Goal: Task Accomplishment & Management: Manage account settings

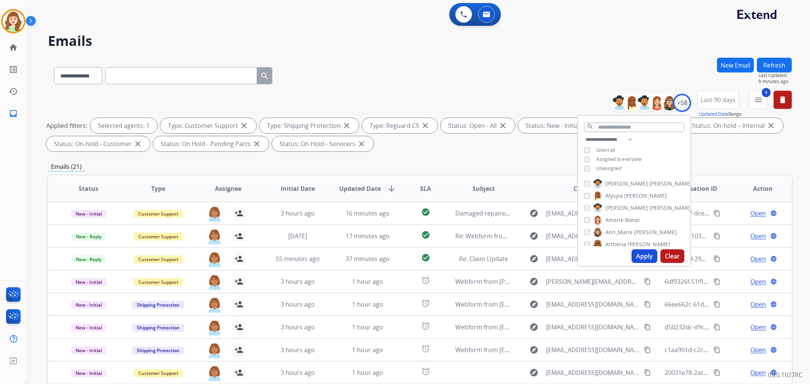
select select "**********"
drag, startPoint x: 646, startPoint y: 258, endPoint x: 22, endPoint y: 251, distance: 624.2
click at [646, 258] on button "Apply" at bounding box center [645, 257] width 26 height 14
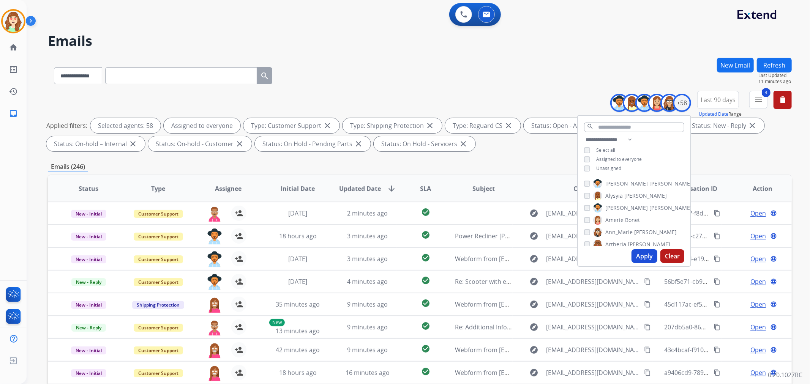
click at [416, 187] on th "SLA" at bounding box center [420, 189] width 46 height 27
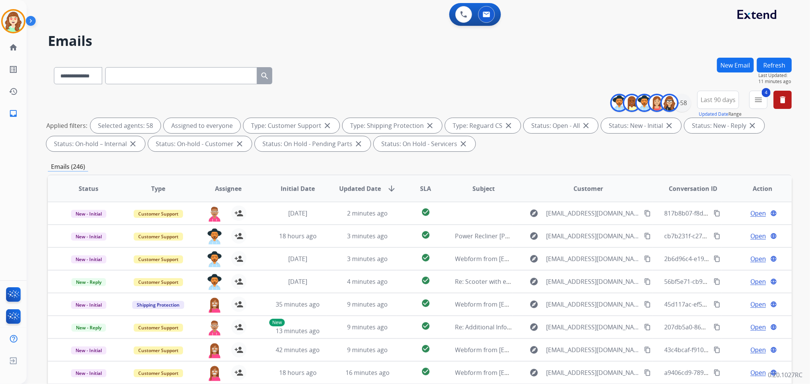
click at [427, 189] on span "SLA" at bounding box center [425, 188] width 11 height 9
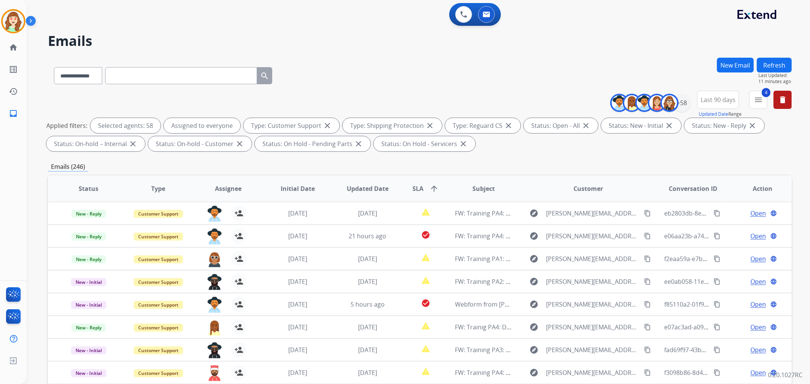
scroll to position [84, 0]
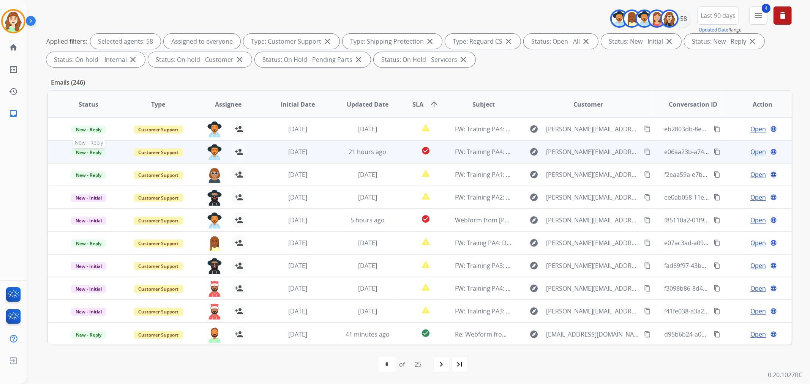
click at [86, 154] on span "New - Reply" at bounding box center [88, 153] width 35 height 8
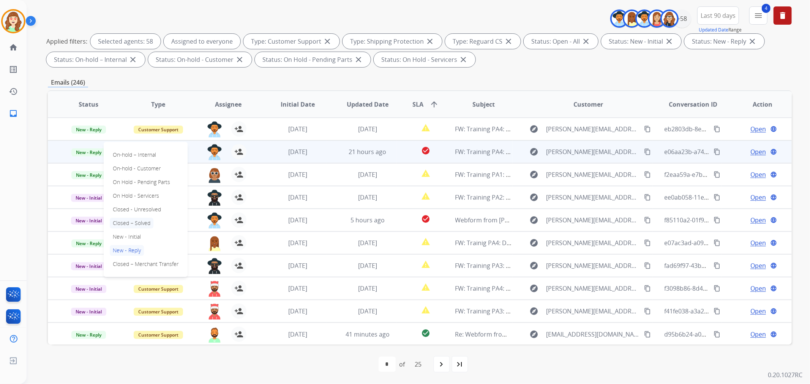
click at [126, 225] on p "Closed – Solved" at bounding box center [132, 223] width 44 height 11
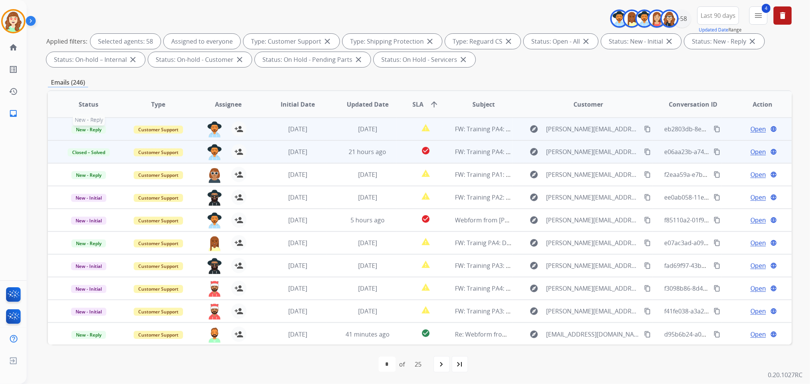
click at [90, 129] on span "New - Reply" at bounding box center [88, 130] width 35 height 8
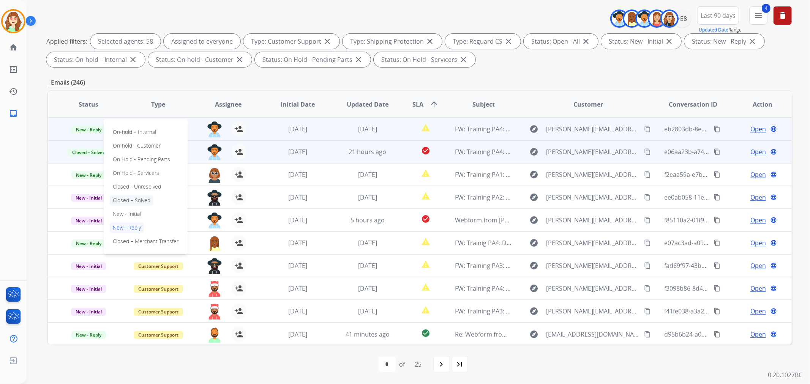
click at [133, 201] on p "Closed – Solved" at bounding box center [132, 200] width 44 height 11
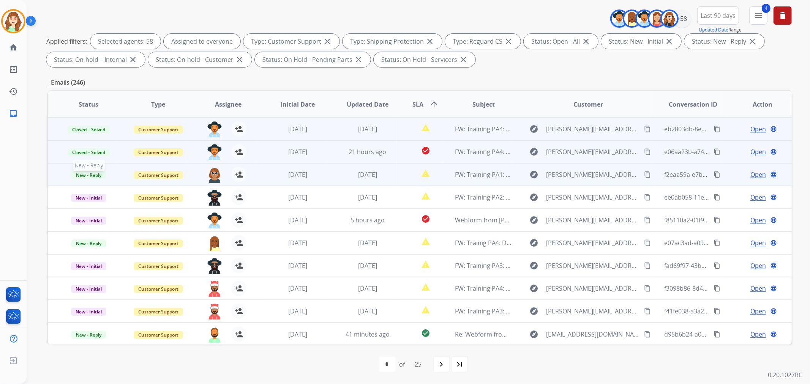
click at [88, 172] on span "New - Reply" at bounding box center [88, 175] width 35 height 8
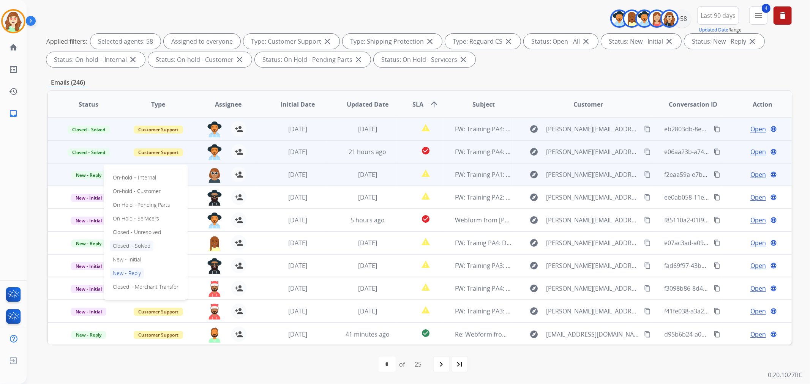
click at [127, 247] on p "Closed – Solved" at bounding box center [132, 246] width 44 height 11
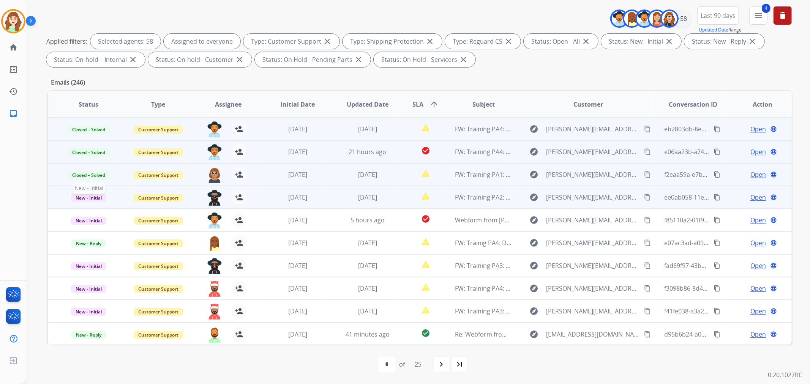
click at [81, 195] on span "New - Initial" at bounding box center [88, 198] width 35 height 8
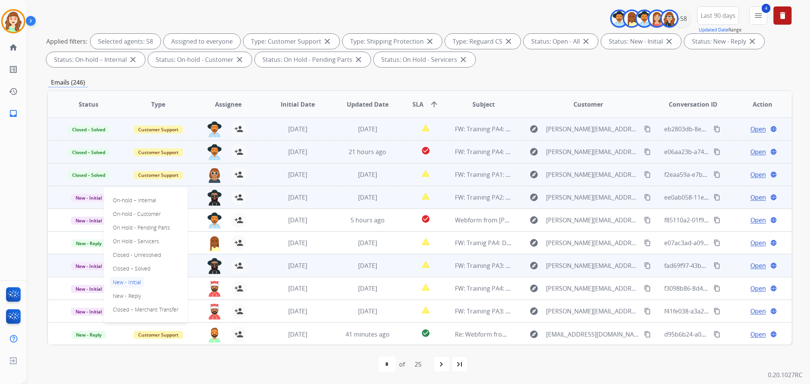
click at [134, 267] on p "Closed – Solved" at bounding box center [132, 269] width 44 height 11
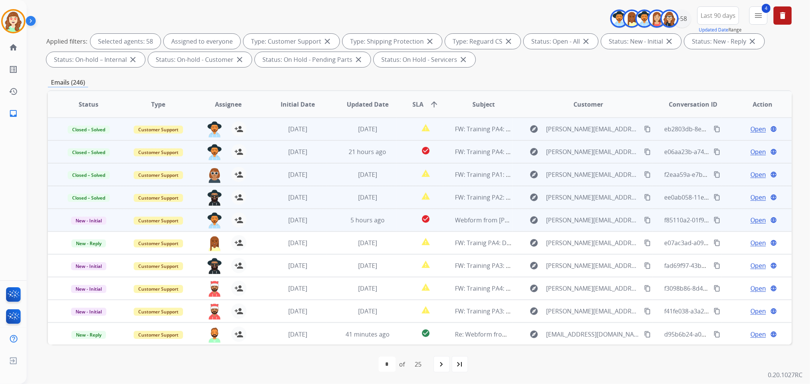
click at [86, 214] on td "New - Initial" at bounding box center [83, 220] width 70 height 23
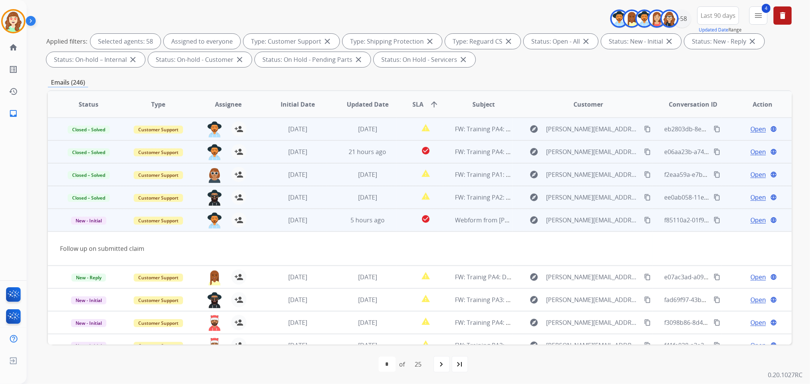
scroll to position [34, 0]
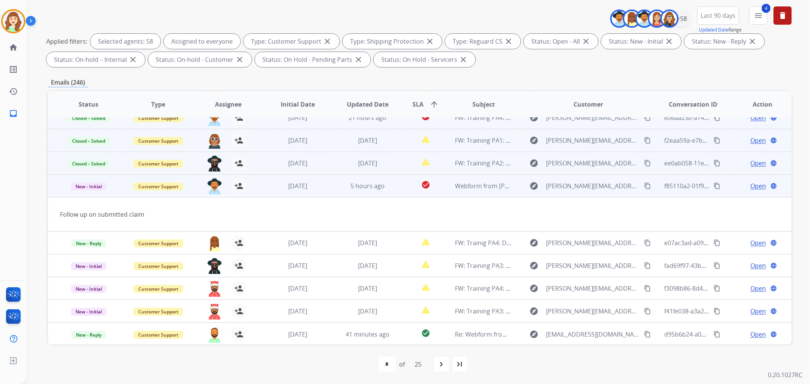
click at [90, 219] on td "Follow up on submitted claim" at bounding box center [350, 215] width 605 height 34
click at [89, 185] on span "New - Initial" at bounding box center [88, 187] width 35 height 8
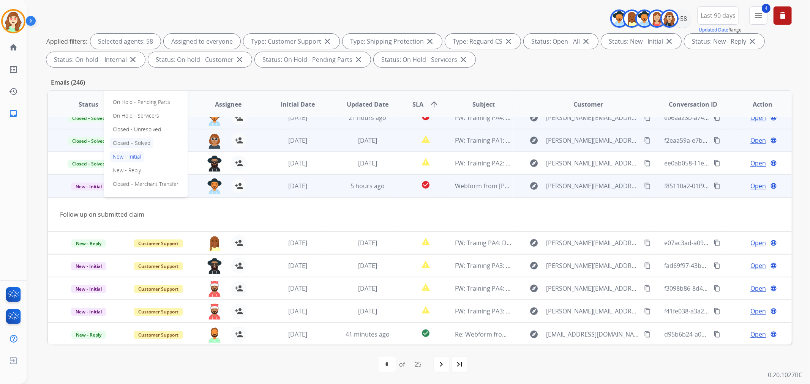
click at [144, 141] on p "Closed – Solved" at bounding box center [132, 143] width 44 height 11
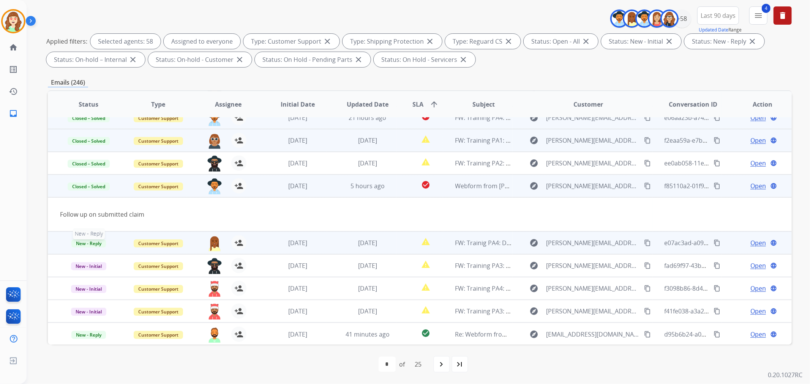
click at [87, 244] on span "New - Reply" at bounding box center [88, 244] width 35 height 8
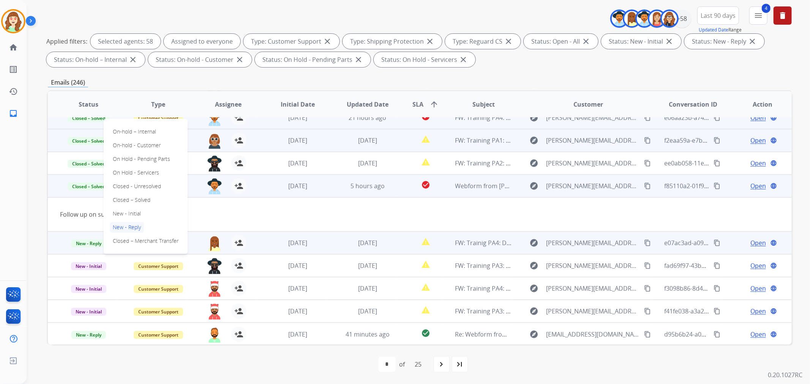
drag, startPoint x: 142, startPoint y: 198, endPoint x: 113, endPoint y: 231, distance: 43.3
click at [140, 198] on p "Closed – Solved" at bounding box center [132, 200] width 44 height 11
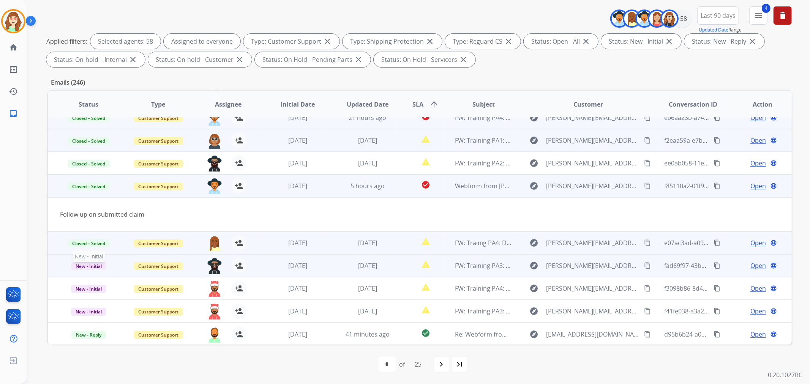
click at [90, 266] on span "New - Initial" at bounding box center [88, 267] width 35 height 8
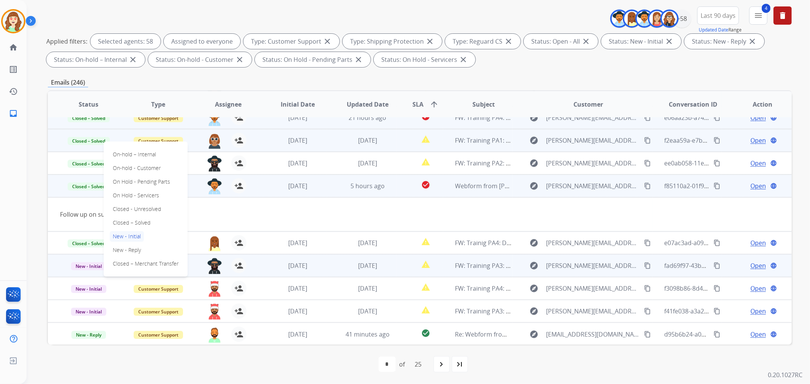
drag, startPoint x: 128, startPoint y: 222, endPoint x: 100, endPoint y: 275, distance: 59.8
click at [128, 222] on p "Closed – Solved" at bounding box center [132, 223] width 44 height 11
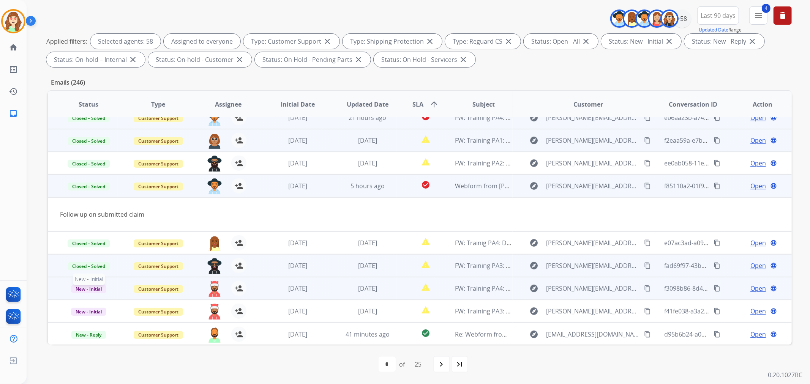
click at [93, 288] on span "New - Initial" at bounding box center [88, 289] width 35 height 8
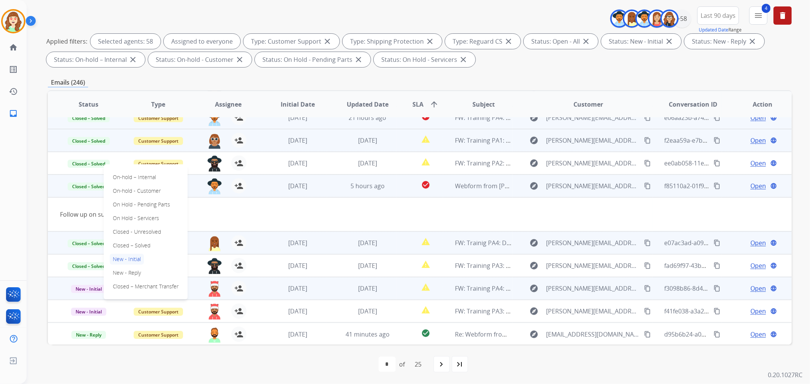
drag, startPoint x: 139, startPoint y: 242, endPoint x: 134, endPoint y: 245, distance: 5.6
click at [140, 241] on p "Closed – Solved" at bounding box center [132, 245] width 44 height 11
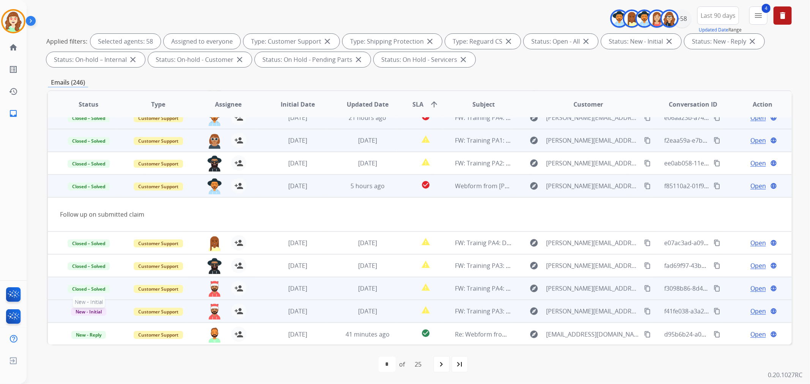
click at [92, 309] on span "New - Initial" at bounding box center [88, 312] width 35 height 8
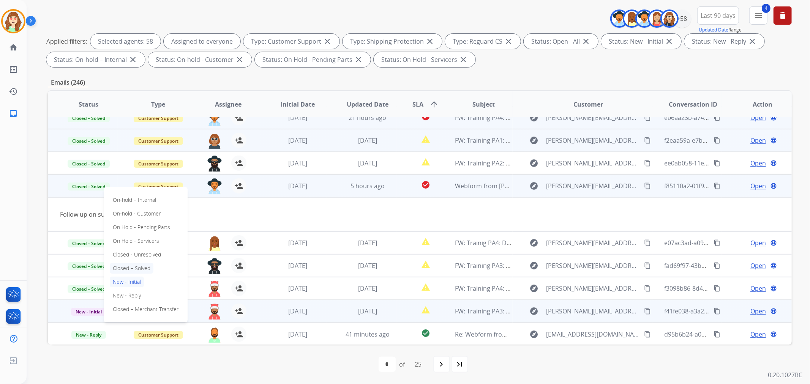
click at [141, 268] on p "Closed – Solved" at bounding box center [132, 268] width 44 height 11
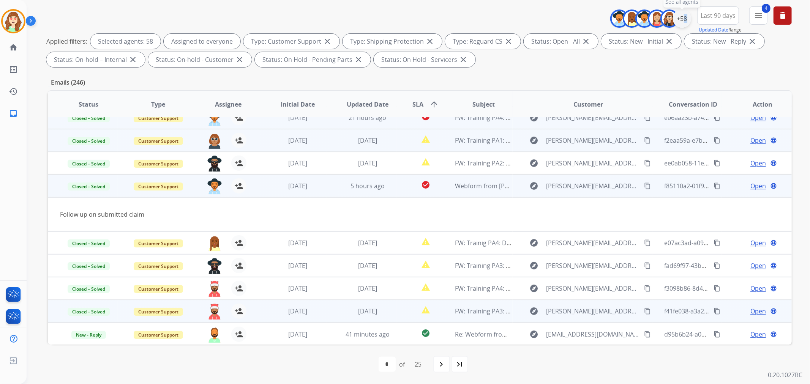
click at [681, 18] on div "+58" at bounding box center [682, 18] width 18 height 18
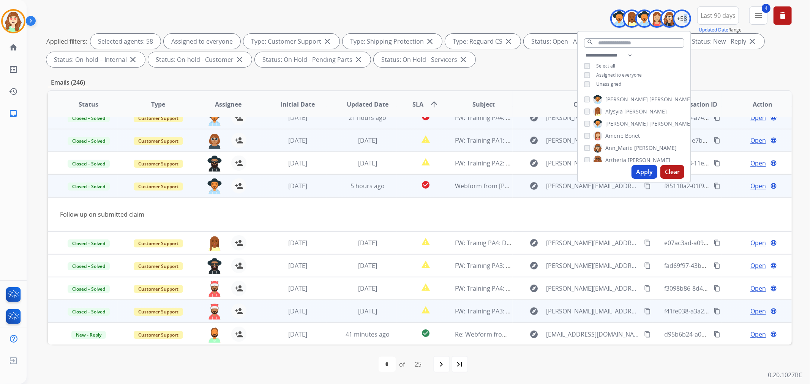
click at [650, 170] on button "Apply" at bounding box center [645, 172] width 26 height 14
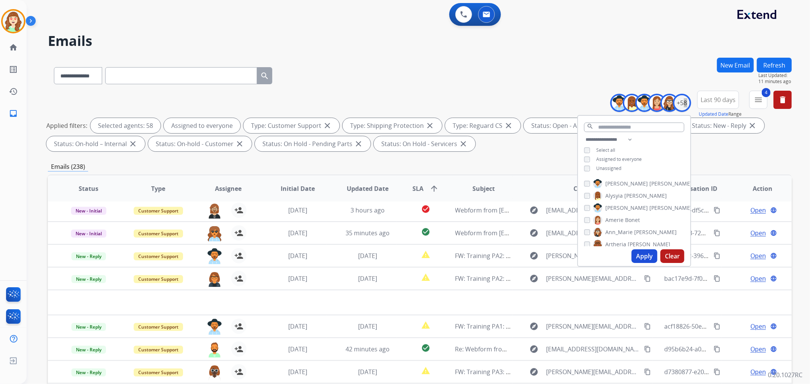
scroll to position [25, 0]
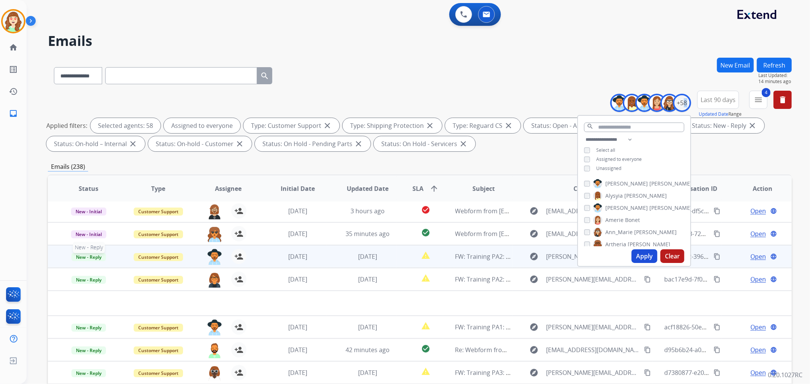
click at [84, 253] on span "New - Reply" at bounding box center [88, 257] width 35 height 8
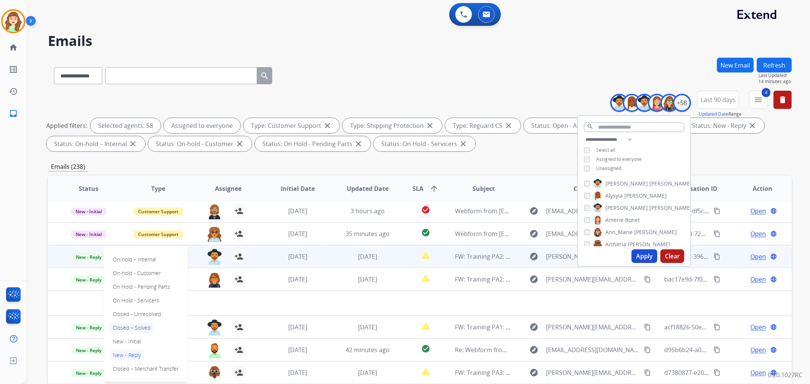
click at [136, 328] on p "Closed – Solved" at bounding box center [132, 328] width 44 height 11
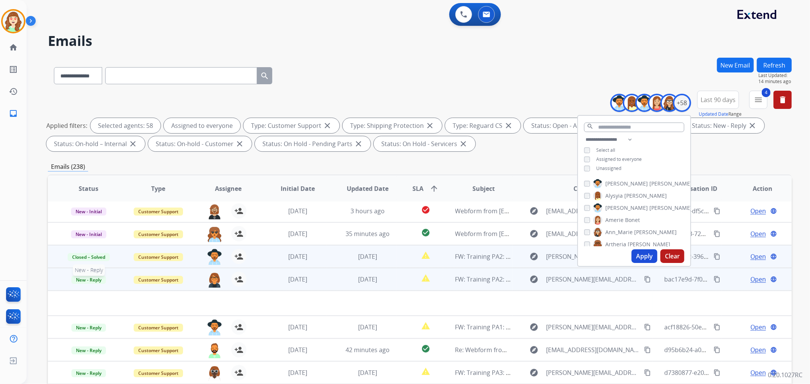
click at [88, 279] on span "New - Reply" at bounding box center [88, 280] width 35 height 8
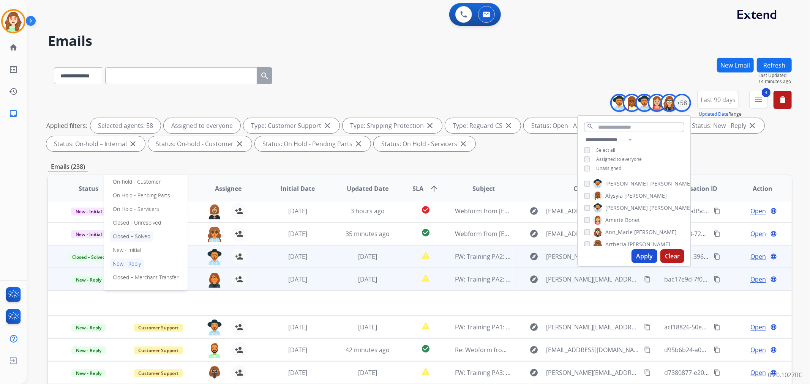
click at [134, 236] on p "Closed – Solved" at bounding box center [132, 236] width 44 height 11
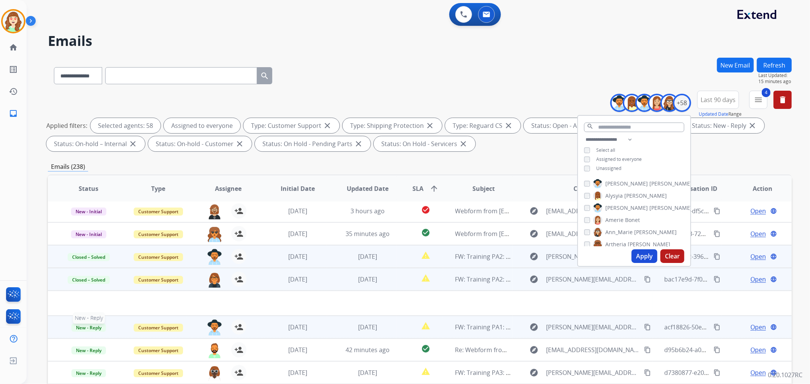
click at [88, 327] on span "New - Reply" at bounding box center [88, 328] width 35 height 8
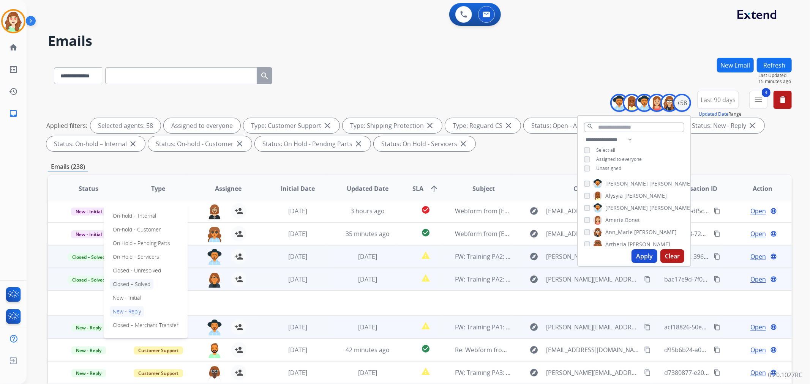
click at [128, 282] on p "Closed – Solved" at bounding box center [132, 284] width 44 height 11
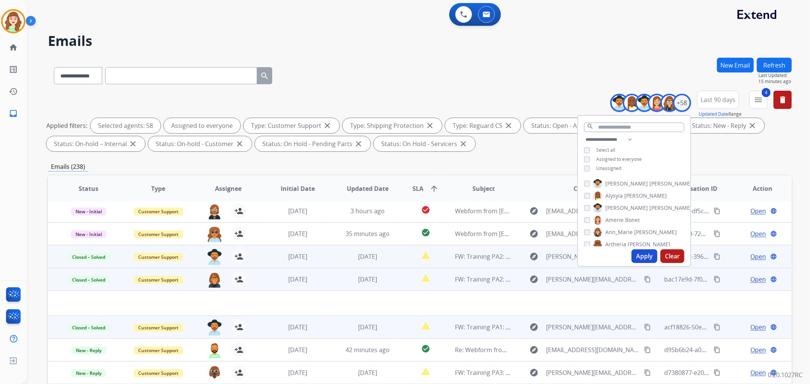
scroll to position [84, 0]
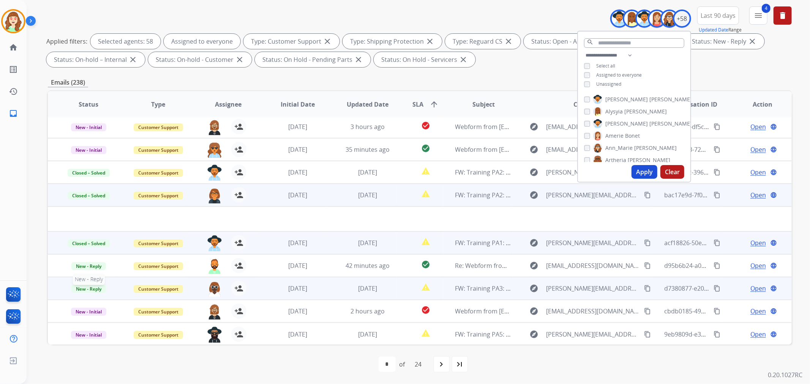
click at [86, 286] on span "New - Reply" at bounding box center [88, 289] width 35 height 8
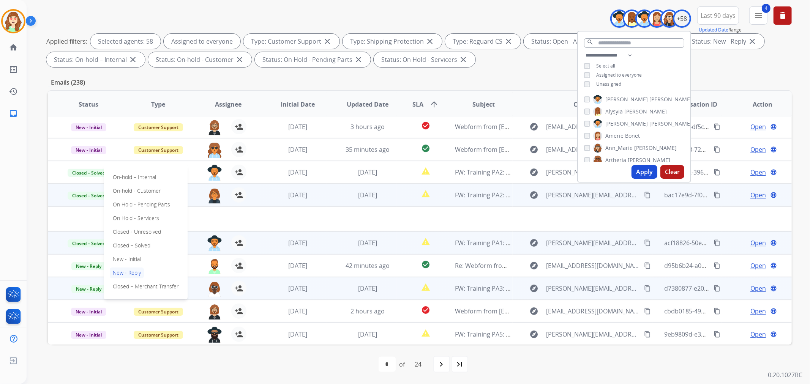
click at [130, 245] on p "Closed – Solved" at bounding box center [132, 245] width 44 height 11
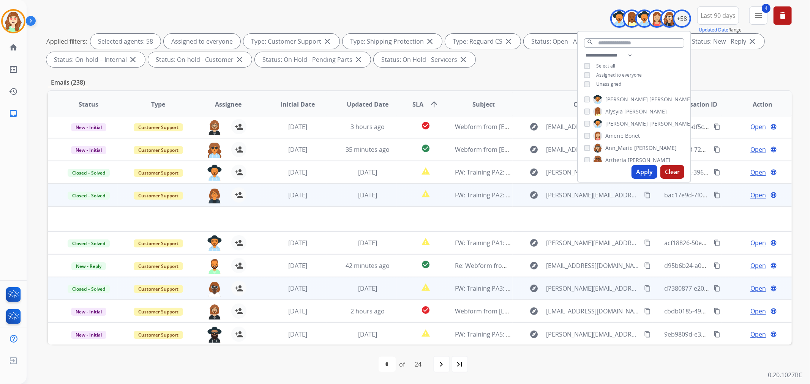
click at [641, 171] on button "Apply" at bounding box center [645, 172] width 26 height 14
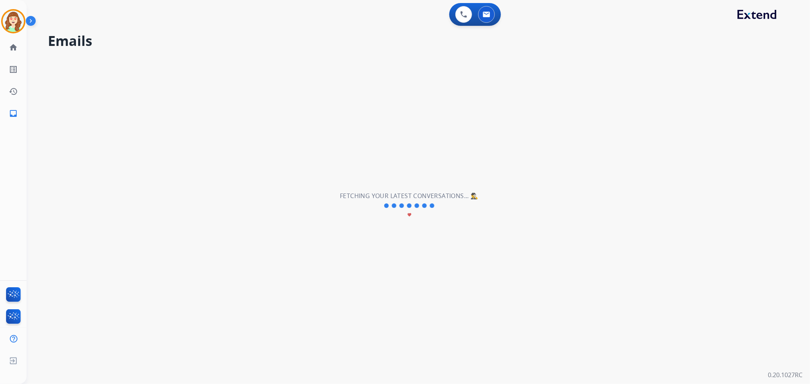
scroll to position [0, 0]
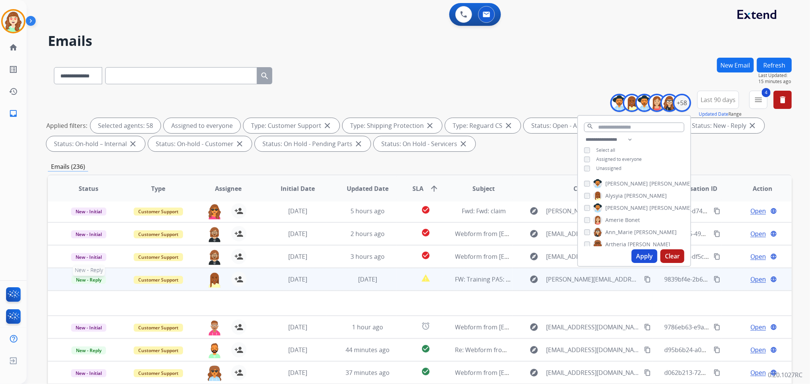
click at [91, 279] on span "New - Reply" at bounding box center [88, 280] width 35 height 8
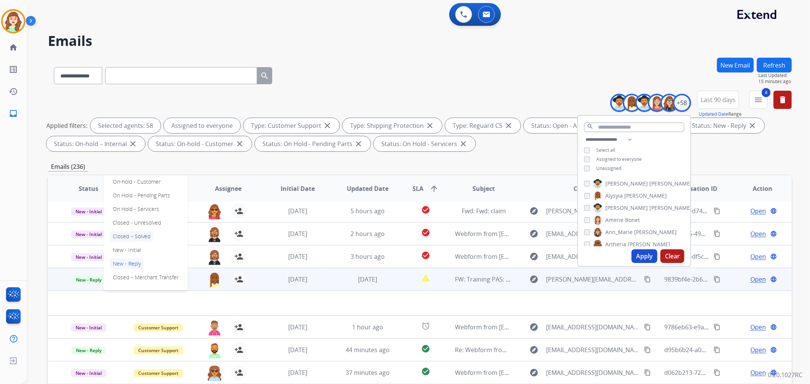
click at [139, 236] on p "Closed – Solved" at bounding box center [132, 236] width 44 height 11
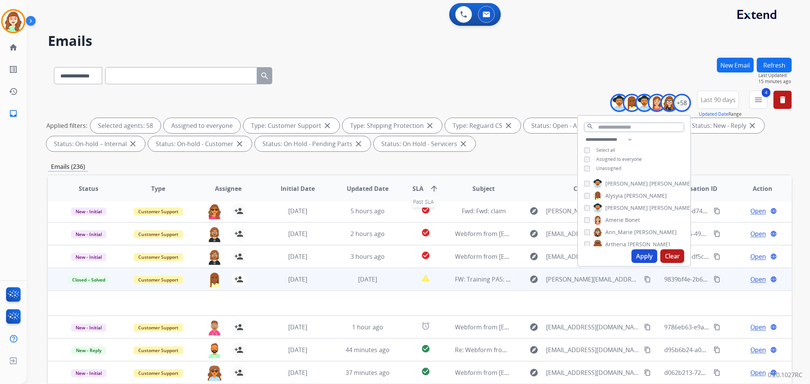
scroll to position [84, 0]
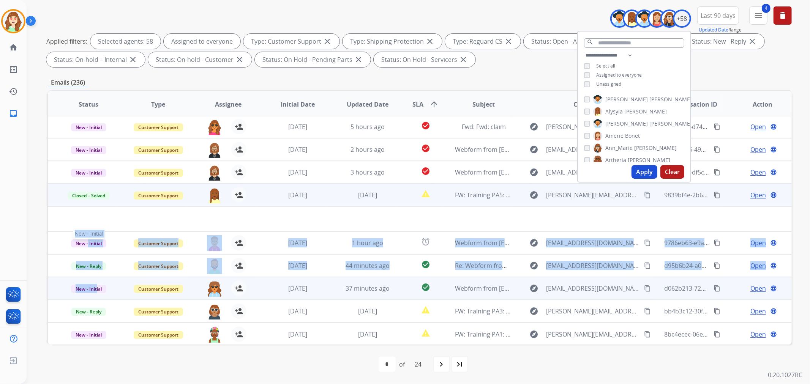
drag, startPoint x: 88, startPoint y: 244, endPoint x: 97, endPoint y: 295, distance: 52.1
click at [97, 294] on table "Status Type Assignee Initial Date Updated Date SLA arrow_upward Subject Custome…" at bounding box center [420, 206] width 744 height 280
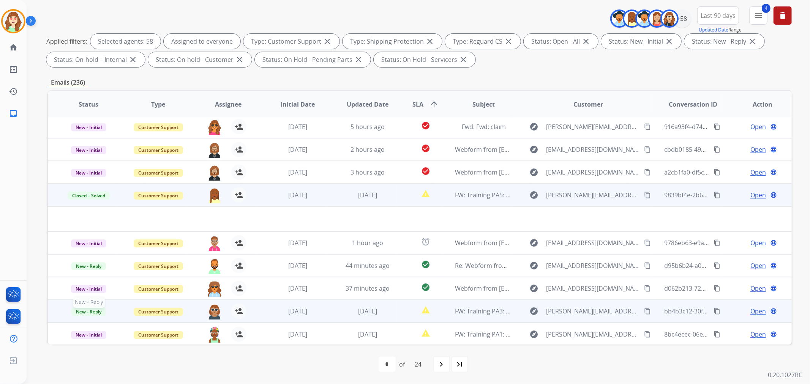
click at [92, 308] on span "New - Reply" at bounding box center [88, 312] width 35 height 8
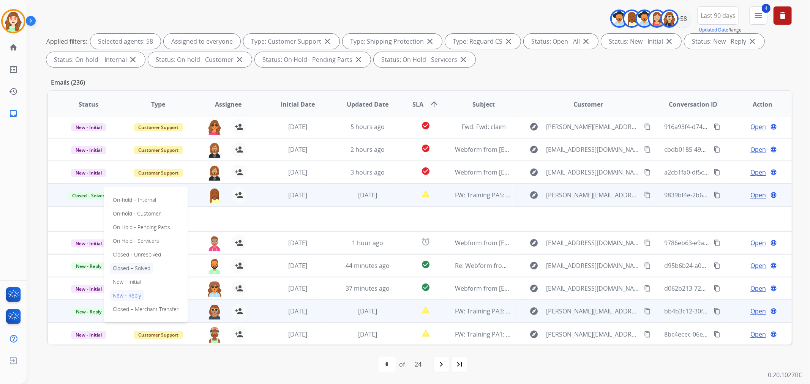
click at [138, 264] on p "Closed – Solved" at bounding box center [132, 268] width 44 height 11
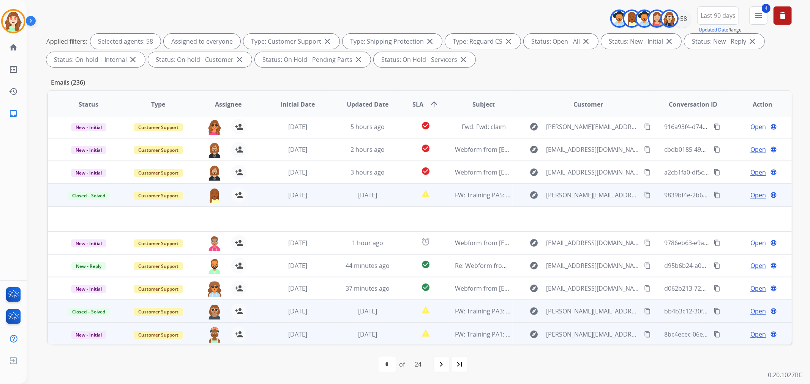
click at [89, 328] on td "New - Initial" at bounding box center [83, 334] width 70 height 23
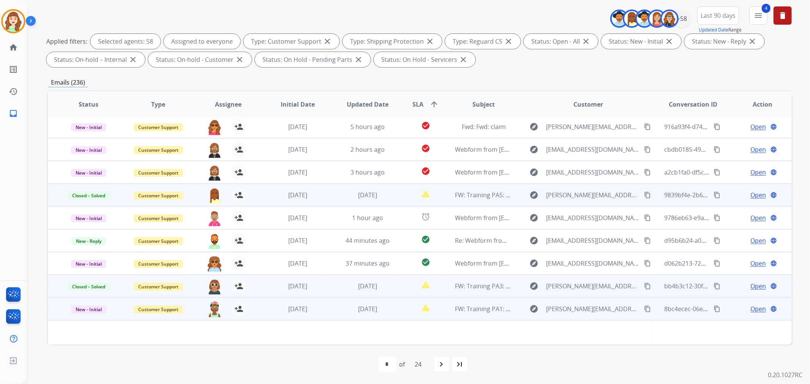
scroll to position [135, 0]
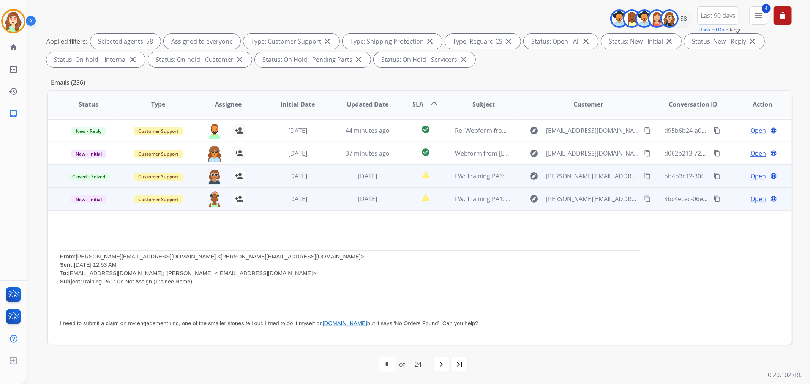
click at [90, 306] on p at bounding box center [350, 310] width 581 height 8
click at [93, 198] on span "New - Initial" at bounding box center [88, 200] width 35 height 8
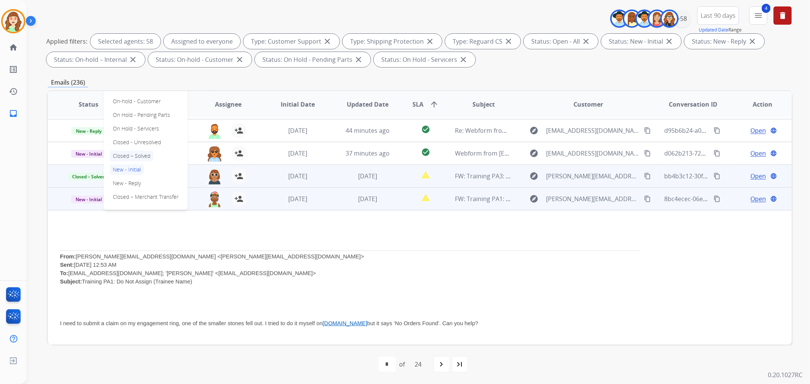
click at [141, 157] on p "Closed – Solved" at bounding box center [132, 156] width 44 height 11
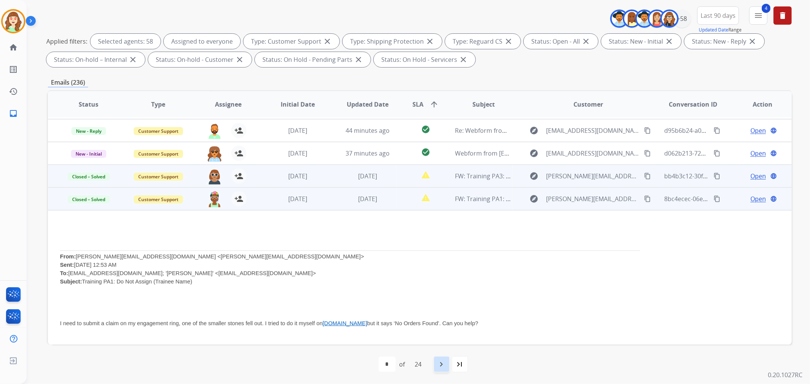
click at [443, 362] on mat-icon "navigate_next" at bounding box center [441, 364] width 9 height 9
select select "*"
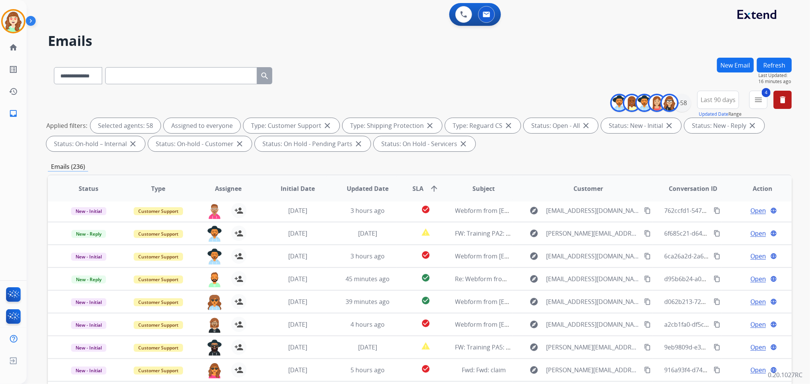
scroll to position [25, 0]
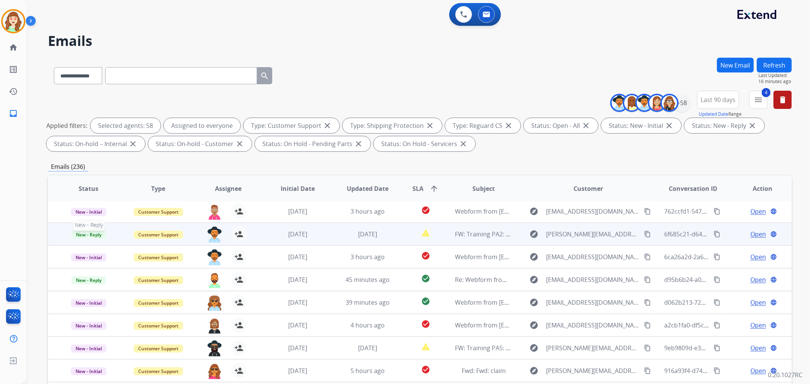
click at [86, 233] on span "New - Reply" at bounding box center [88, 235] width 35 height 8
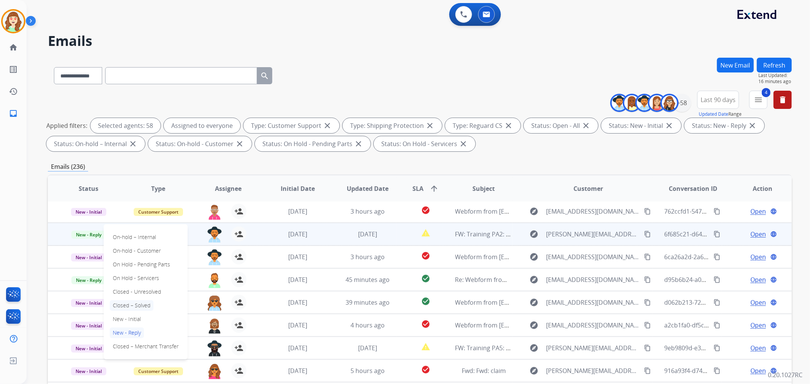
click at [139, 305] on p "Closed – Solved" at bounding box center [132, 306] width 44 height 11
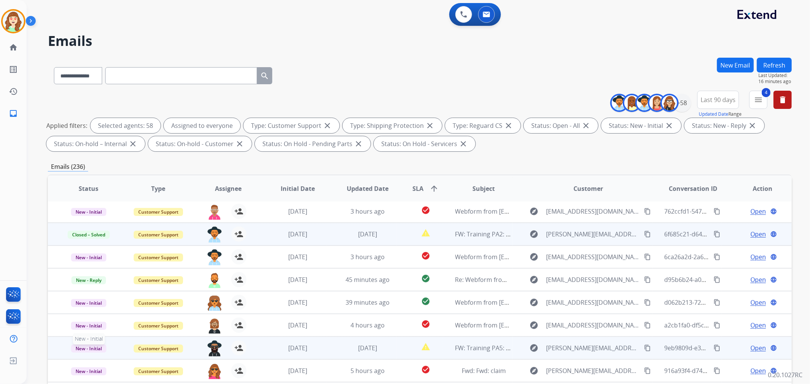
click at [83, 346] on span "New - Initial" at bounding box center [88, 349] width 35 height 8
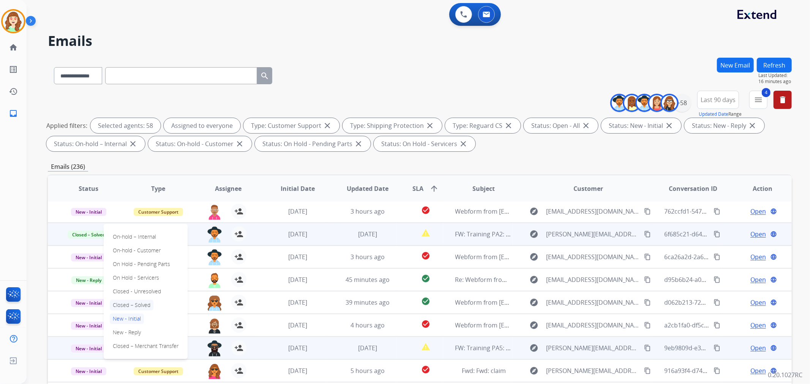
click at [141, 305] on p "Closed – Solved" at bounding box center [132, 305] width 44 height 11
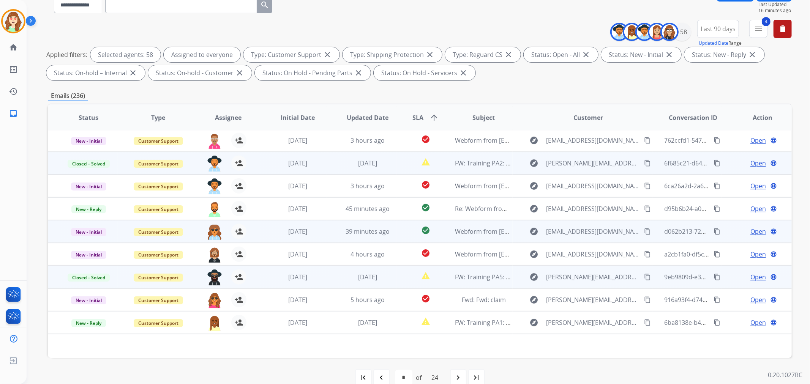
scroll to position [84, 0]
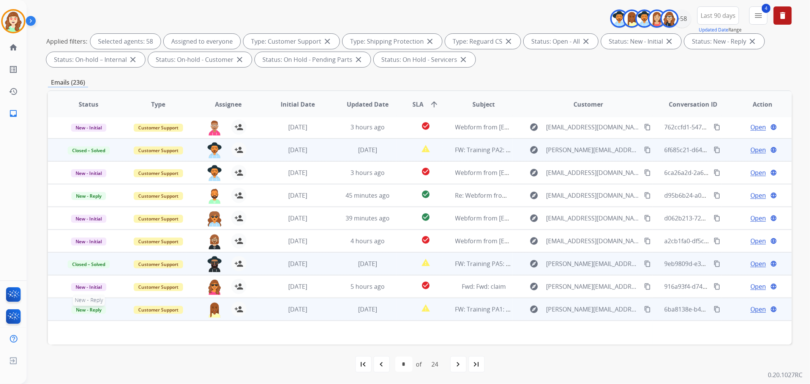
click at [89, 308] on span "New - Reply" at bounding box center [88, 310] width 35 height 8
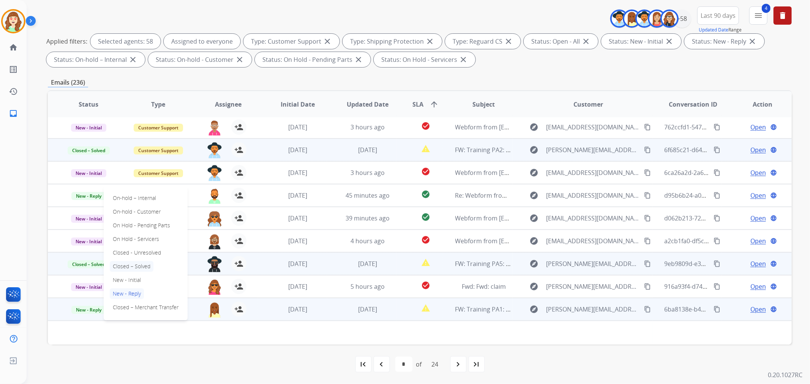
click at [144, 264] on p "Closed – Solved" at bounding box center [132, 266] width 44 height 11
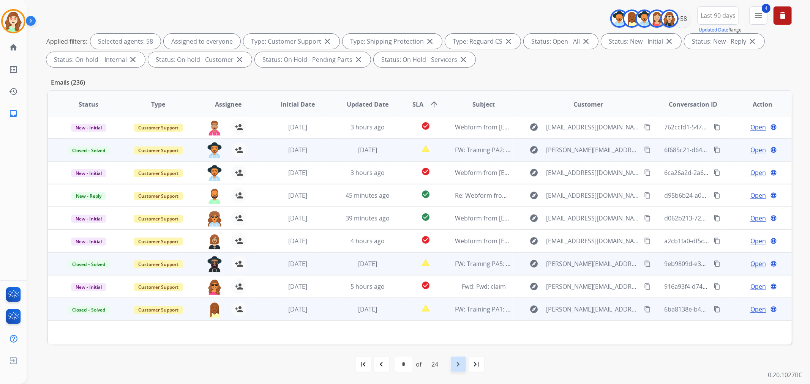
click at [458, 367] on mat-icon "navigate_next" at bounding box center [458, 364] width 9 height 9
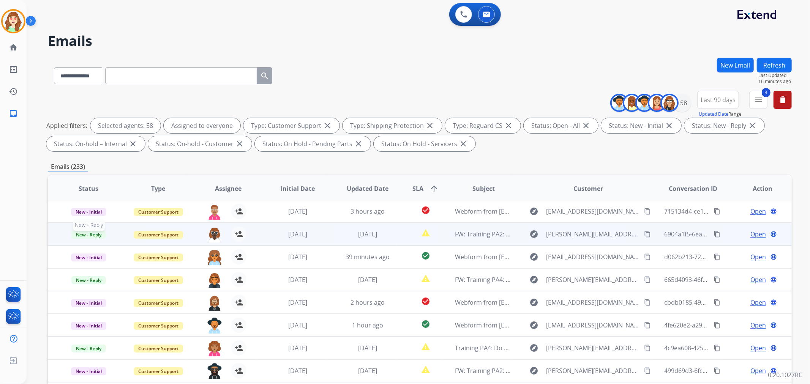
click at [95, 231] on span "New - Reply" at bounding box center [88, 235] width 35 height 8
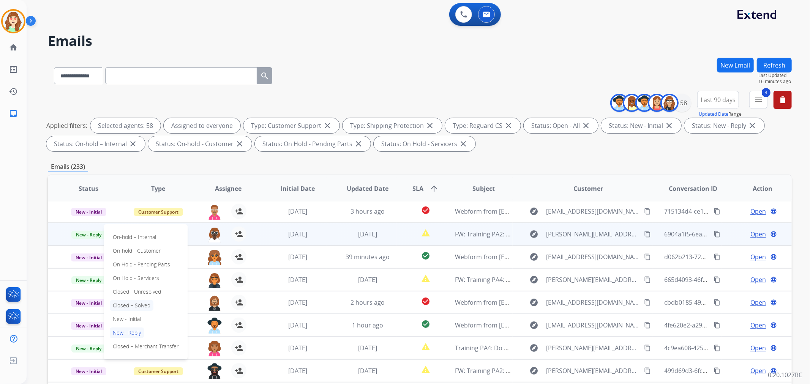
click at [138, 305] on p "Closed – Solved" at bounding box center [132, 306] width 44 height 11
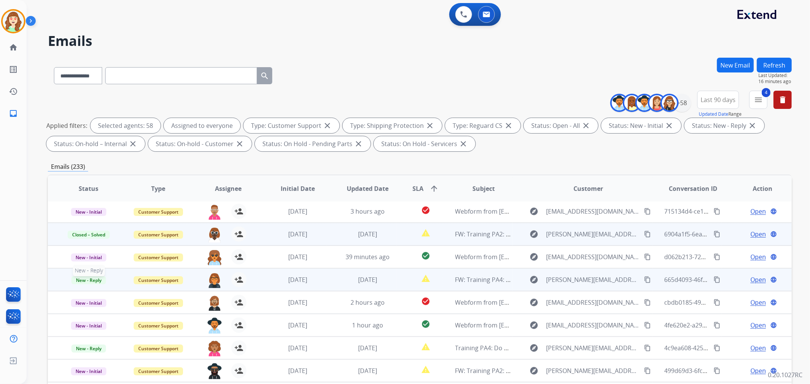
click at [93, 280] on span "New - Reply" at bounding box center [88, 281] width 35 height 8
click at [139, 236] on p "Closed – Solved" at bounding box center [132, 237] width 44 height 11
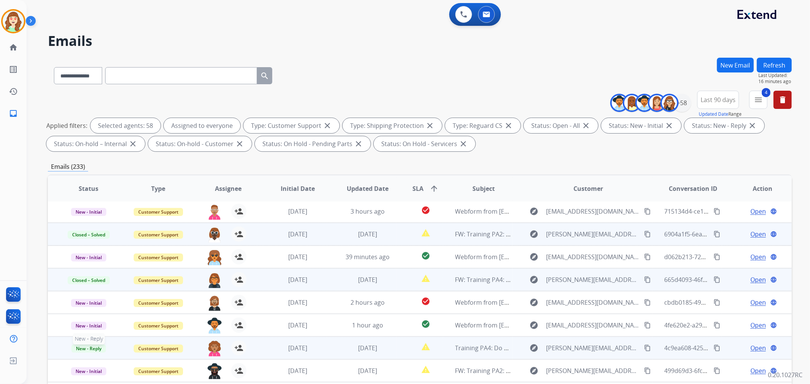
click at [87, 345] on span "New - Reply" at bounding box center [88, 349] width 35 height 8
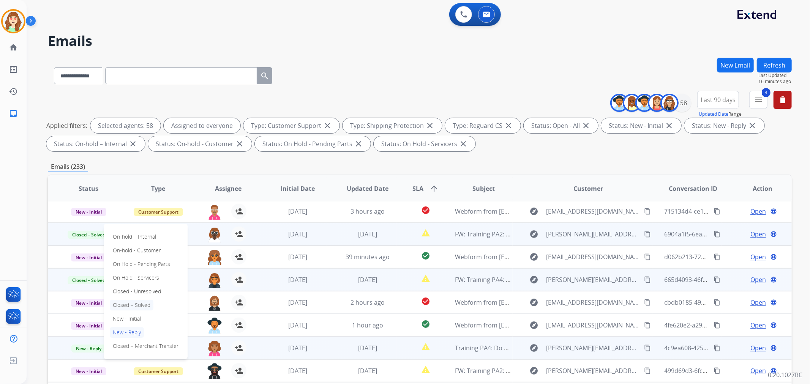
drag, startPoint x: 135, startPoint y: 305, endPoint x: 264, endPoint y: 307, distance: 128.4
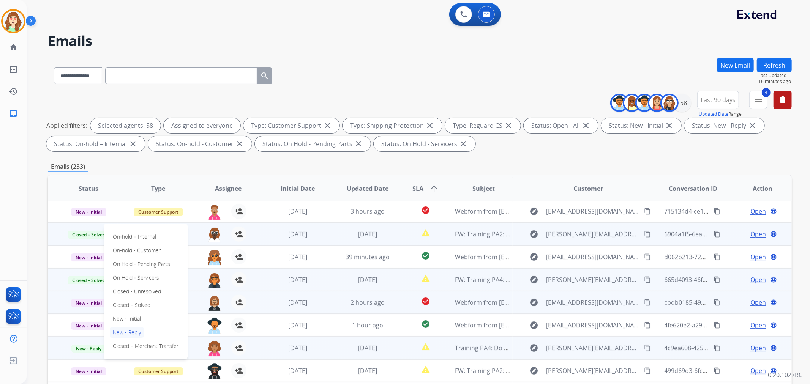
click at [135, 306] on p "Closed – Solved" at bounding box center [132, 305] width 44 height 11
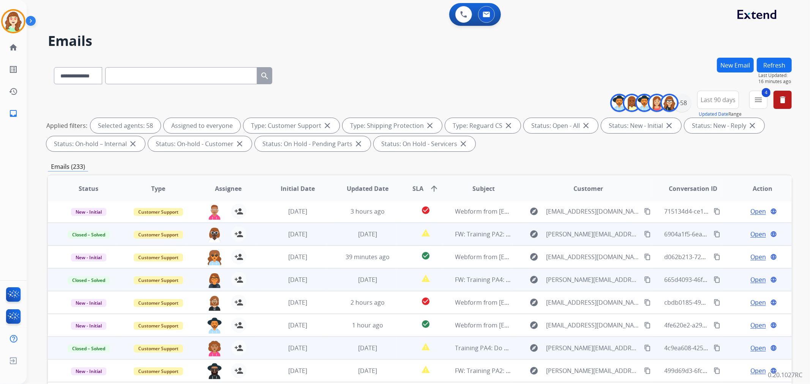
scroll to position [84, 0]
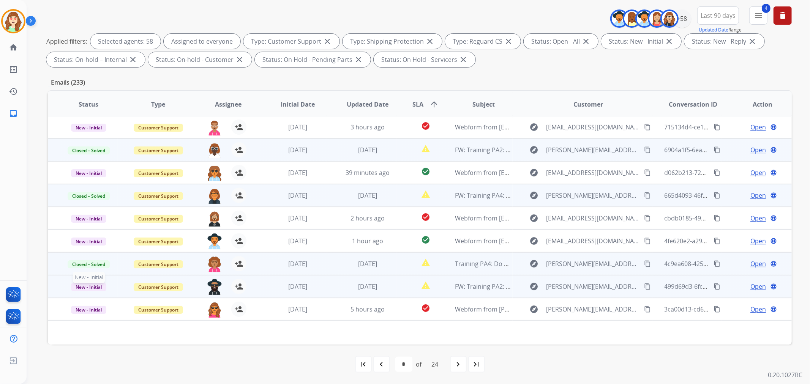
drag, startPoint x: 93, startPoint y: 285, endPoint x: 100, endPoint y: 283, distance: 6.5
click at [93, 285] on span "New - Initial" at bounding box center [88, 287] width 35 height 8
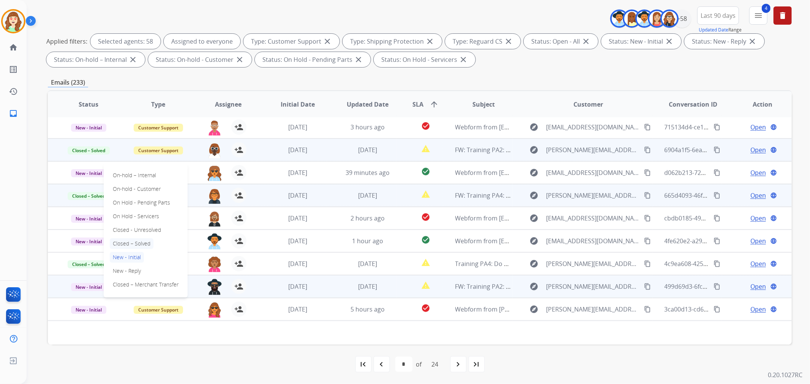
click at [138, 245] on p "Closed – Solved" at bounding box center [132, 244] width 44 height 11
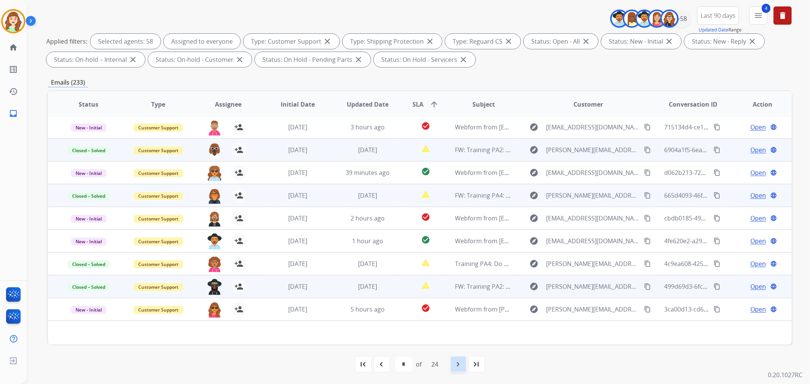
click at [459, 365] on mat-icon "navigate_next" at bounding box center [458, 364] width 9 height 9
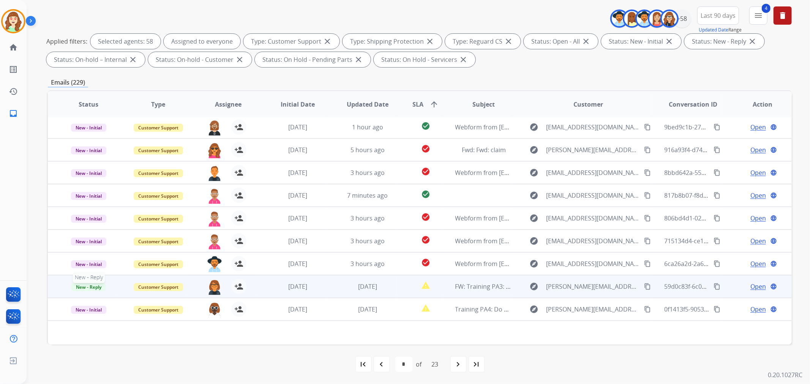
click at [94, 286] on span "New - Reply" at bounding box center [88, 287] width 35 height 8
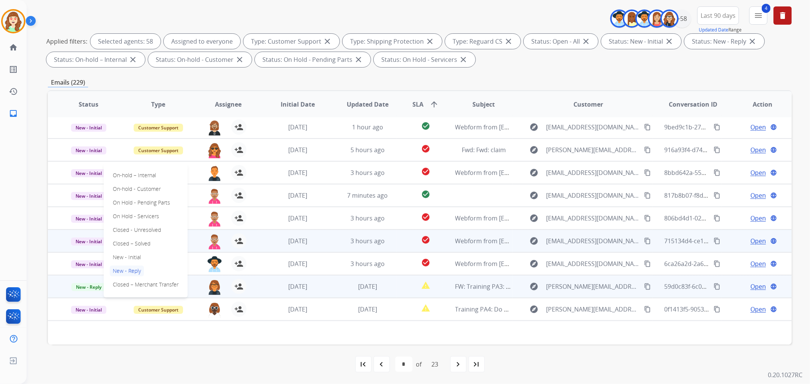
click at [126, 241] on p "Closed – Solved" at bounding box center [132, 244] width 44 height 11
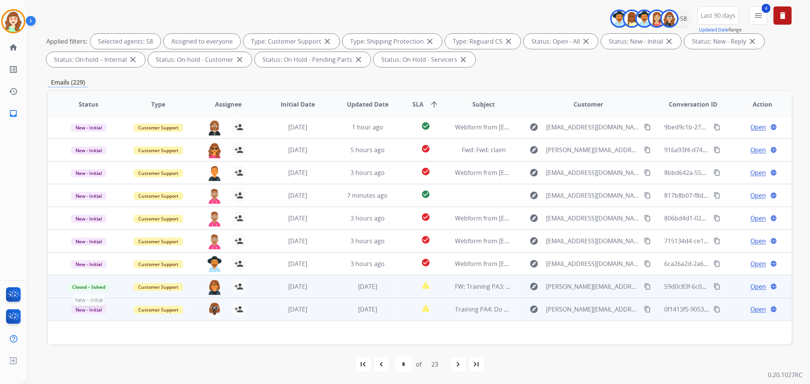
click at [87, 306] on span "New - Initial" at bounding box center [88, 310] width 35 height 8
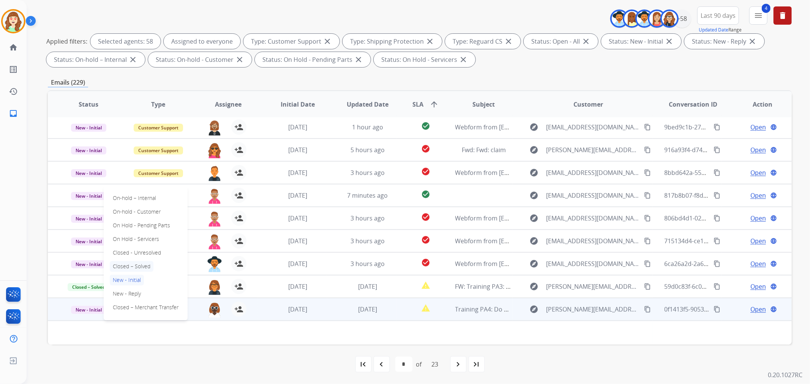
click at [124, 268] on p "Closed – Solved" at bounding box center [132, 266] width 44 height 11
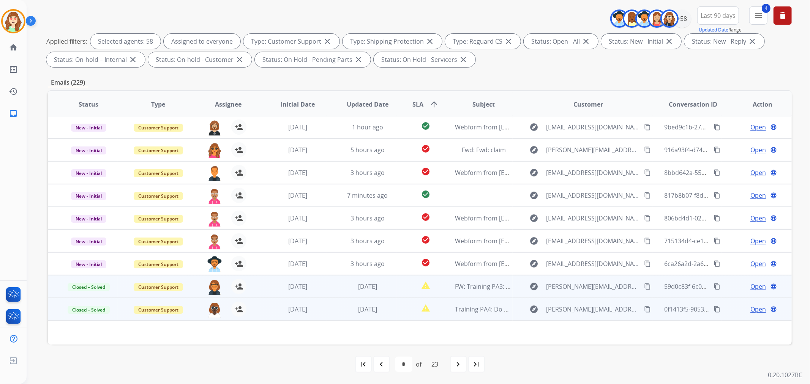
click at [644, 287] on mat-icon "content_copy" at bounding box center [647, 286] width 7 height 7
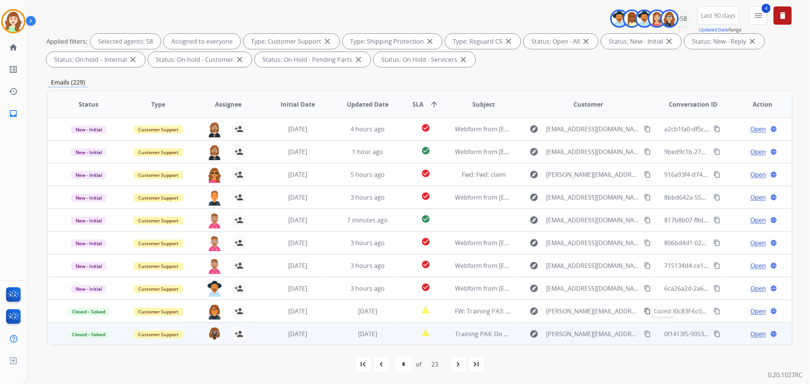
scroll to position [0, 0]
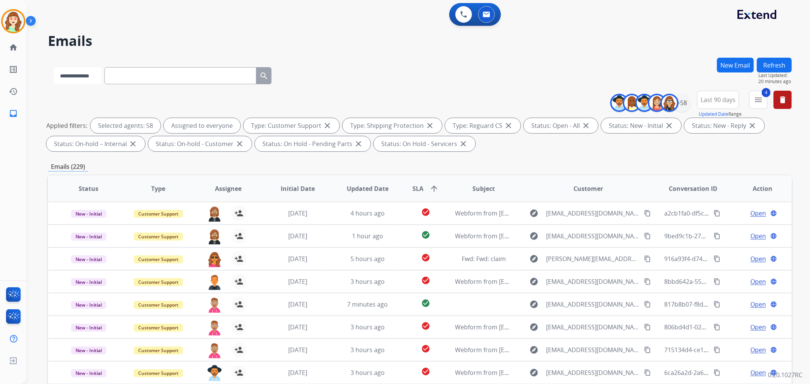
drag, startPoint x: 86, startPoint y: 78, endPoint x: 94, endPoint y: 82, distance: 9.2
click at [86, 78] on select "**********" at bounding box center [77, 75] width 47 height 17
select select "**********"
click at [54, 67] on select "**********" at bounding box center [77, 75] width 47 height 17
paste input "**********"
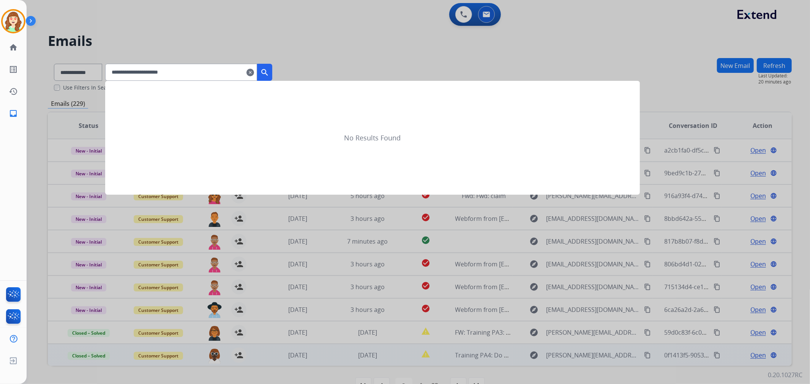
type input "**********"
click at [269, 68] on mat-icon "search" at bounding box center [264, 72] width 9 height 9
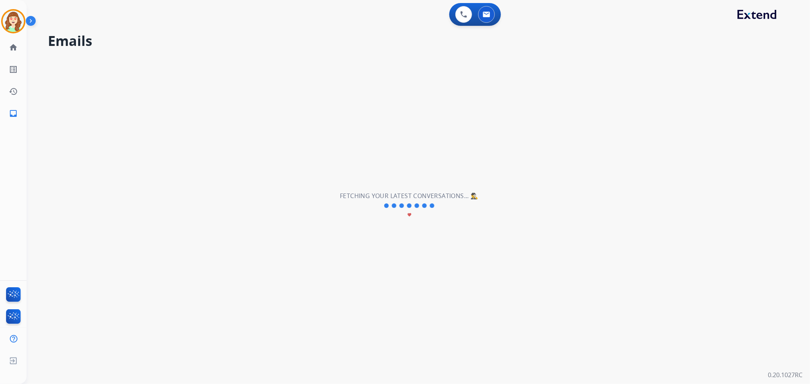
select select "*"
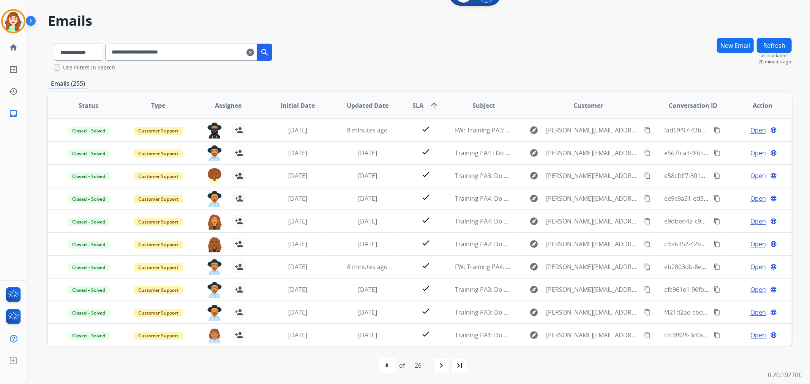
scroll to position [21, 0]
click at [419, 103] on span "SLA" at bounding box center [418, 104] width 11 height 9
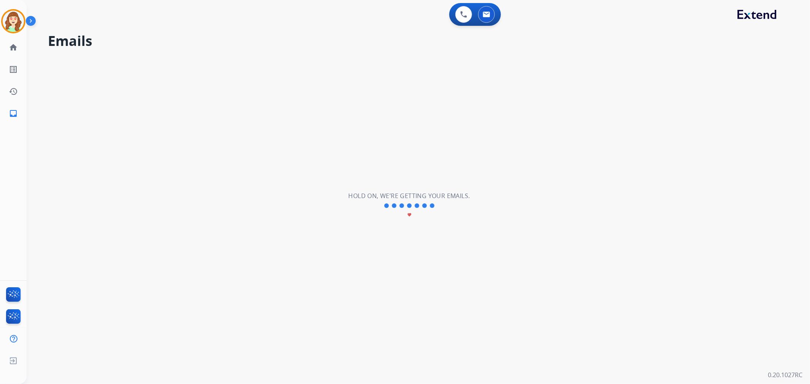
scroll to position [0, 0]
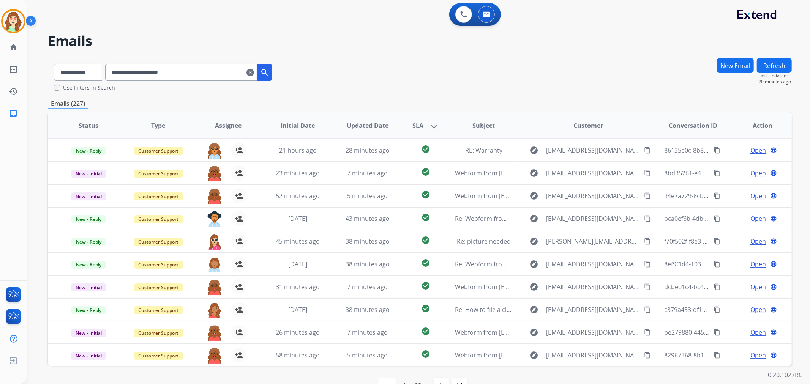
click at [269, 71] on mat-icon "search" at bounding box center [264, 72] width 9 height 9
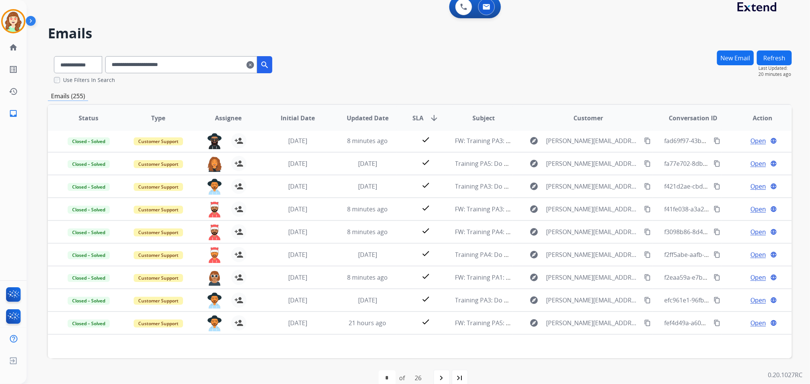
scroll to position [21, 0]
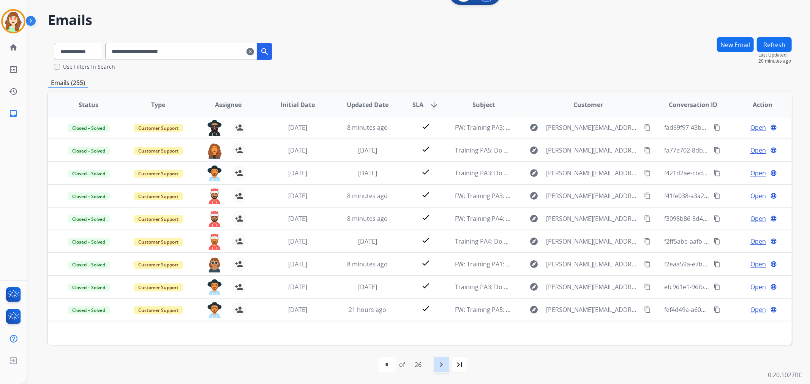
click at [438, 364] on div "navigate_next" at bounding box center [441, 365] width 17 height 17
drag, startPoint x: 457, startPoint y: 369, endPoint x: 458, endPoint y: 365, distance: 3.8
click at [457, 369] on mat-icon "navigate_next" at bounding box center [458, 365] width 9 height 9
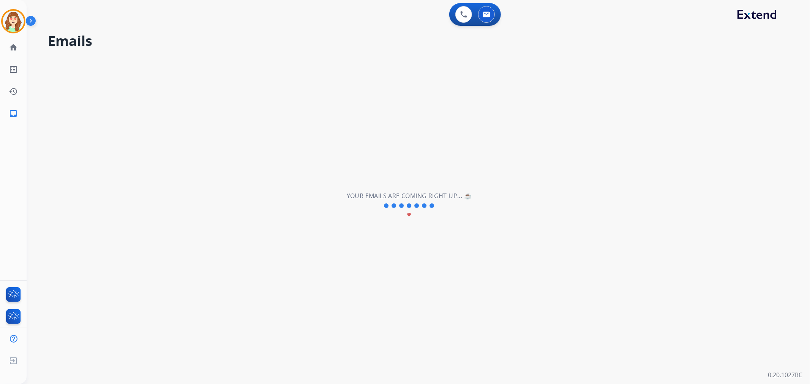
scroll to position [0, 0]
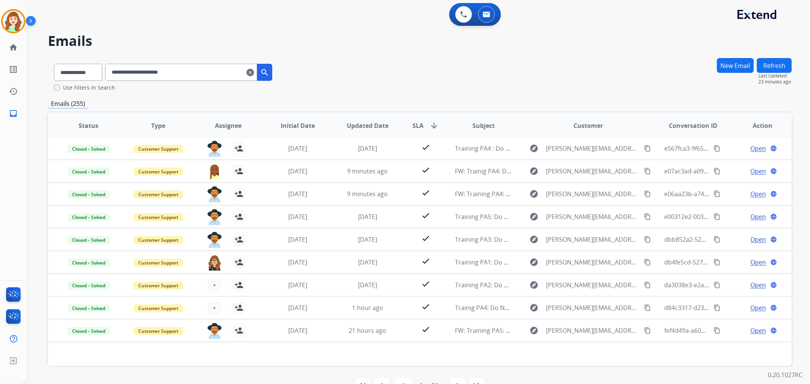
drag, startPoint x: 262, startPoint y: 71, endPoint x: 250, endPoint y: 72, distance: 12.6
click at [254, 71] on mat-icon "clear" at bounding box center [251, 72] width 8 height 9
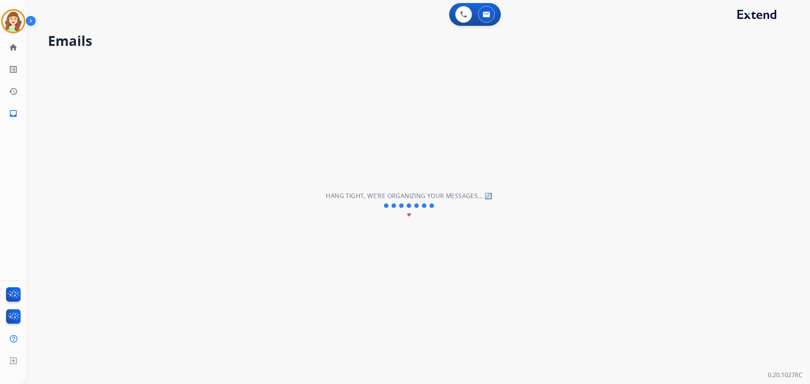
select select "**********"
select select "*"
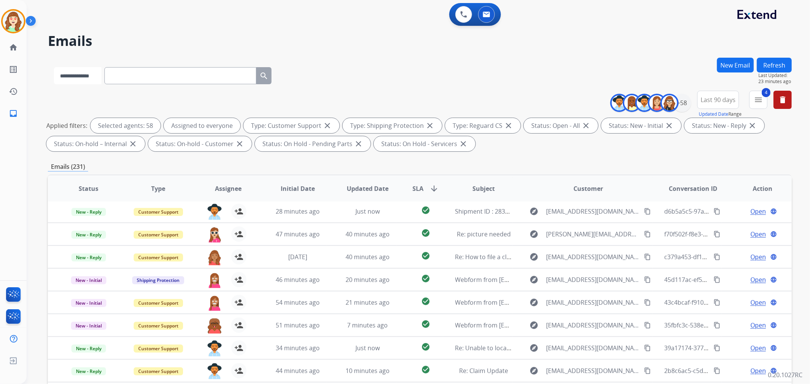
click at [75, 73] on select "**********" at bounding box center [77, 75] width 47 height 17
select select "**********"
click at [54, 67] on select "**********" at bounding box center [77, 75] width 47 height 17
paste input "**********"
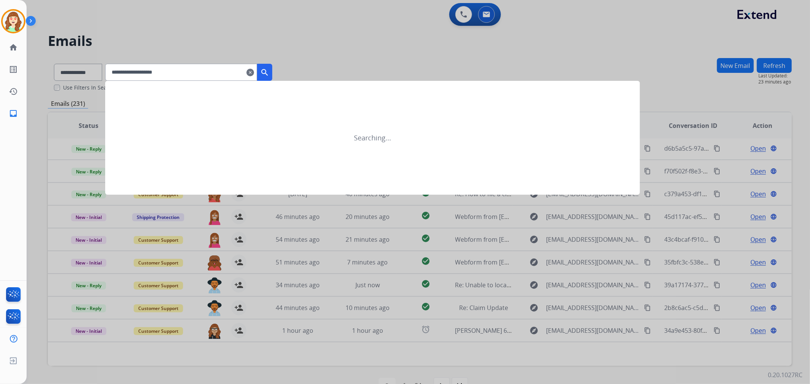
type input "**********"
click at [269, 71] on mat-icon "search" at bounding box center [264, 72] width 9 height 9
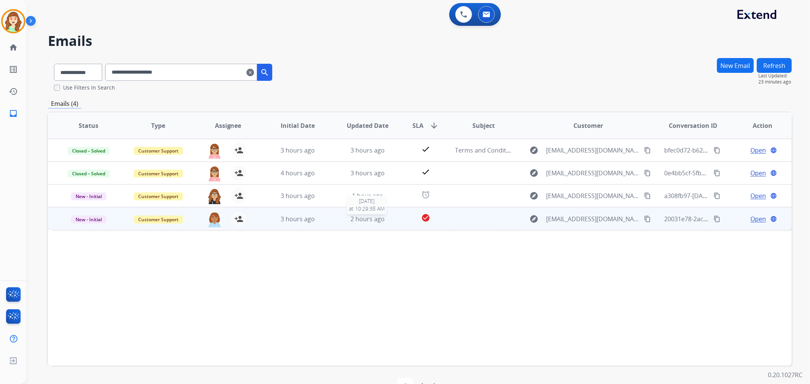
click at [360, 217] on span "2 hours ago" at bounding box center [368, 219] width 34 height 8
click at [751, 218] on span "Open" at bounding box center [759, 218] width 16 height 9
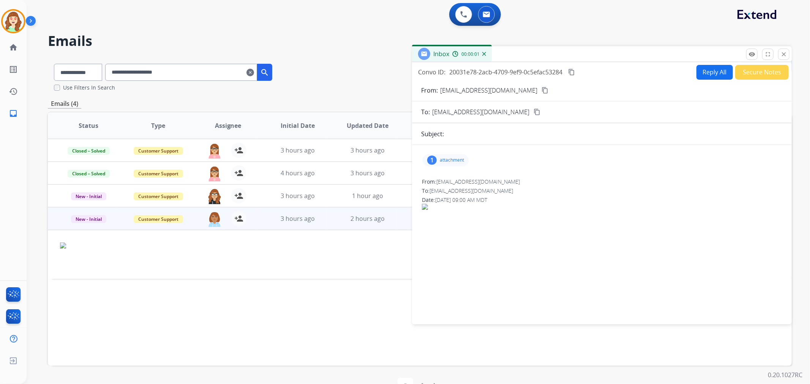
click at [445, 158] on p "attachment" at bounding box center [452, 160] width 24 height 6
click at [453, 183] on div at bounding box center [449, 181] width 38 height 27
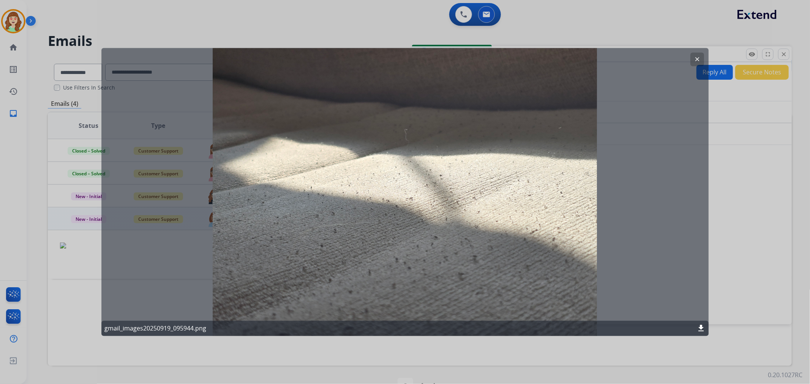
click at [697, 56] on mat-icon "clear" at bounding box center [697, 59] width 7 height 7
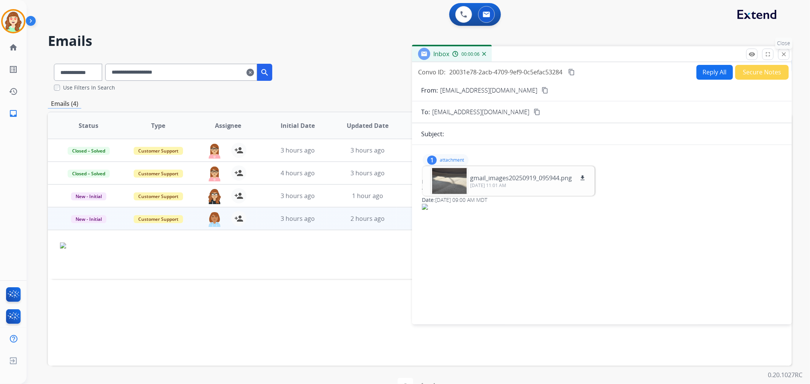
click at [784, 54] on mat-icon "close" at bounding box center [784, 54] width 7 height 7
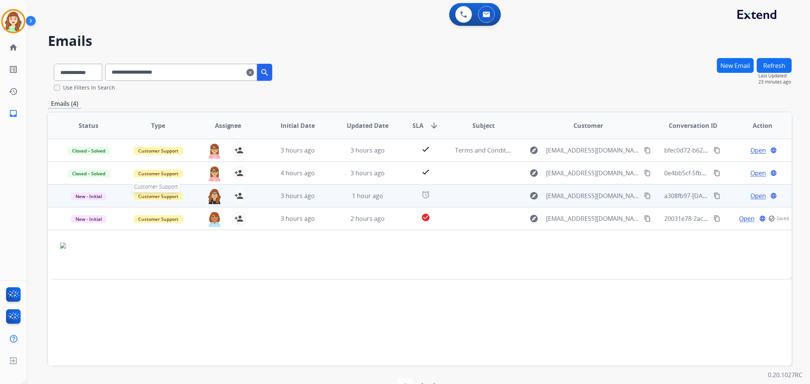
click at [147, 196] on span "Customer Support" at bounding box center [158, 197] width 49 height 8
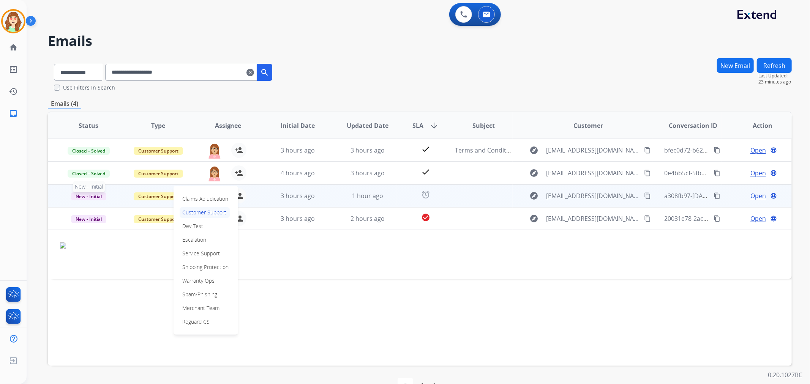
click at [97, 197] on span "New - Initial" at bounding box center [88, 197] width 35 height 8
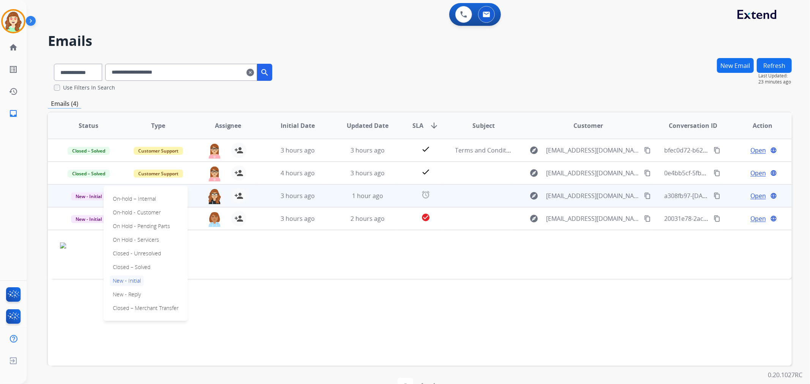
click at [487, 198] on td at bounding box center [478, 196] width 70 height 23
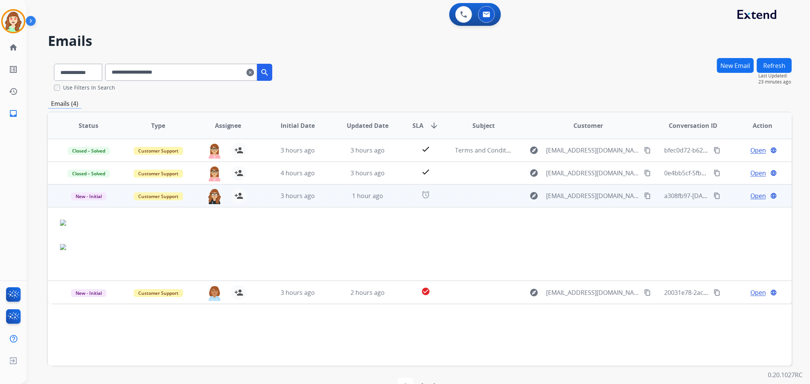
click at [756, 198] on span "Open" at bounding box center [759, 195] width 16 height 9
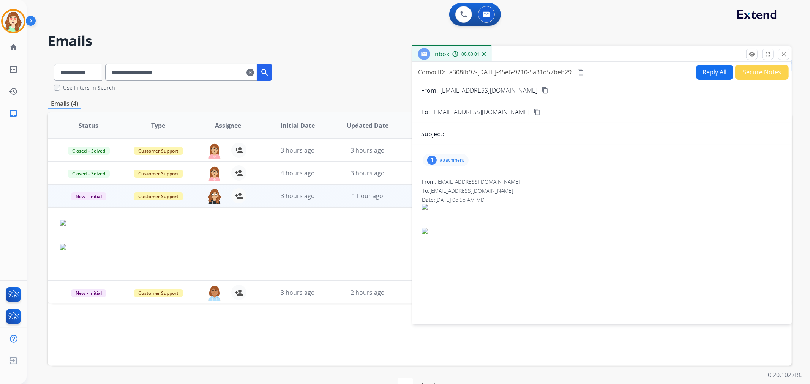
click at [445, 161] on p "attachment" at bounding box center [452, 160] width 24 height 6
click at [444, 182] on div at bounding box center [449, 181] width 38 height 27
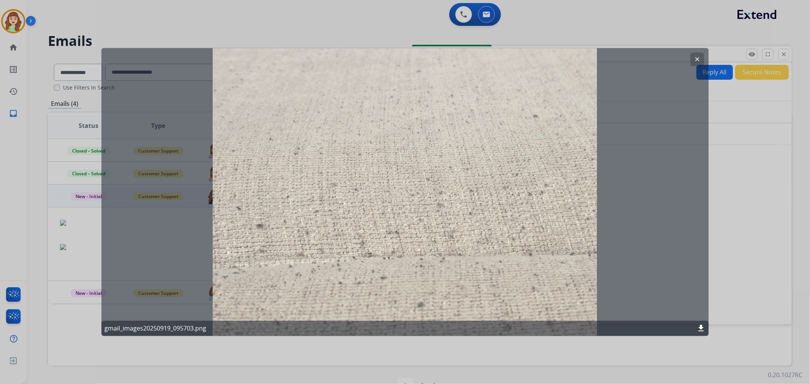
drag, startPoint x: 786, startPoint y: 51, endPoint x: 733, endPoint y: 60, distance: 53.2
click at [785, 52] on div at bounding box center [405, 192] width 810 height 384
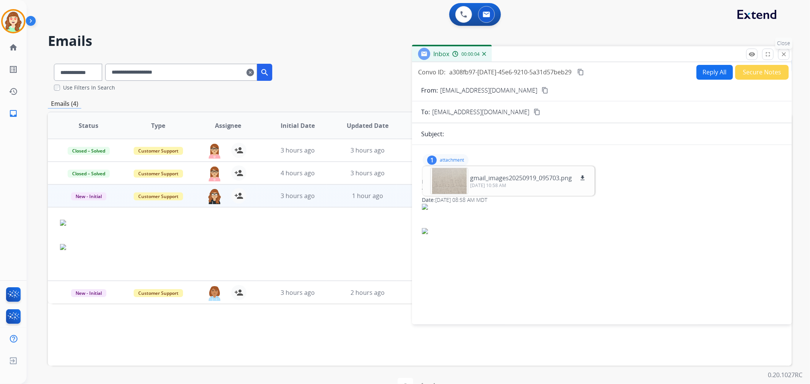
click at [786, 53] on mat-icon "close" at bounding box center [784, 54] width 7 height 7
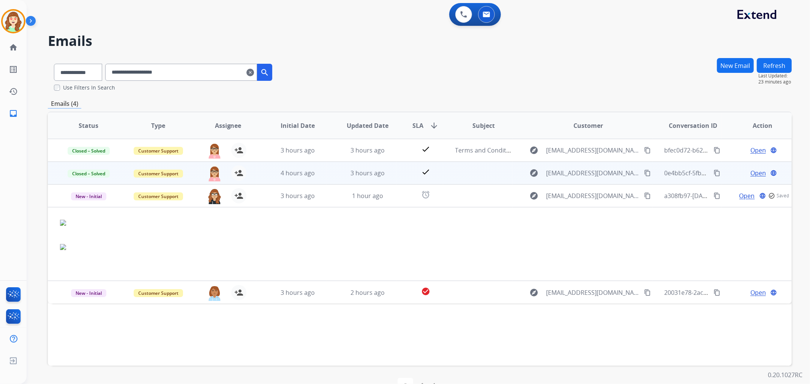
click at [751, 170] on span "Open" at bounding box center [759, 173] width 16 height 9
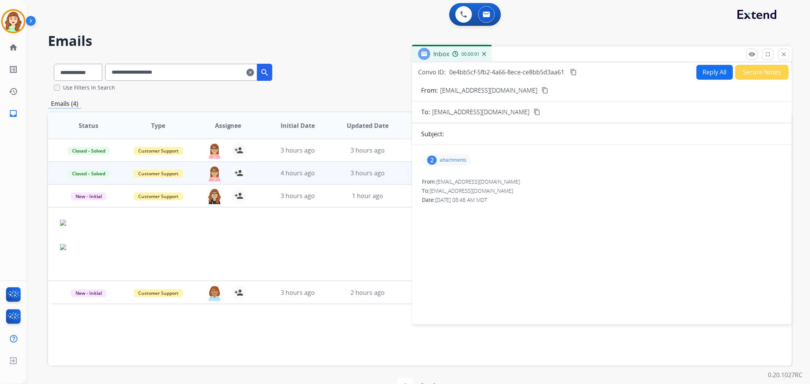
click at [448, 162] on p "attachments" at bounding box center [453, 160] width 27 height 6
click at [447, 181] on div at bounding box center [449, 181] width 38 height 27
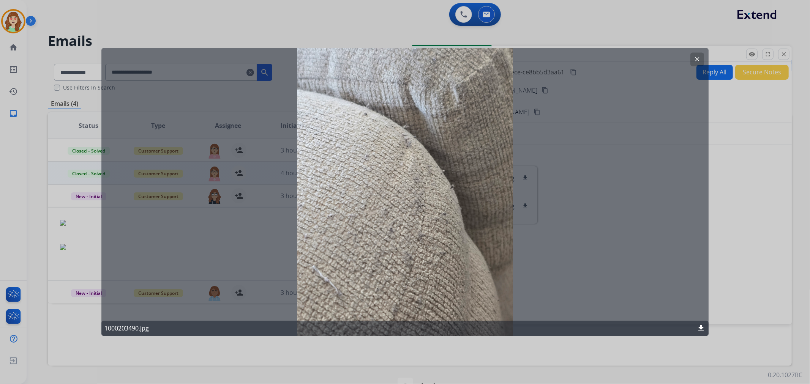
click at [699, 58] on mat-icon "clear" at bounding box center [697, 59] width 7 height 7
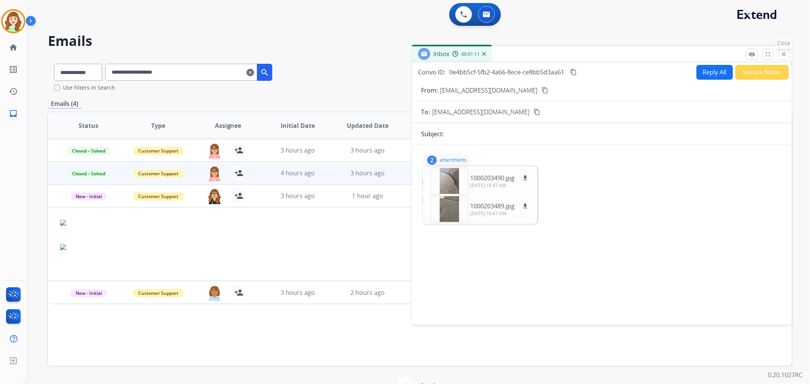
click at [781, 54] on mat-icon "close" at bounding box center [784, 54] width 7 height 7
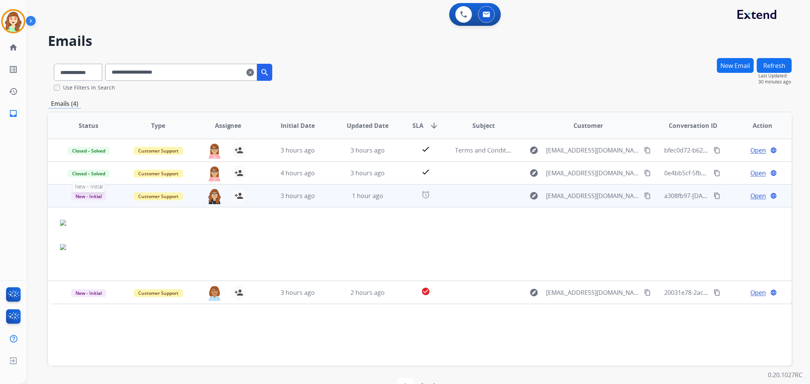
click at [89, 193] on span "New - Initial" at bounding box center [88, 197] width 35 height 8
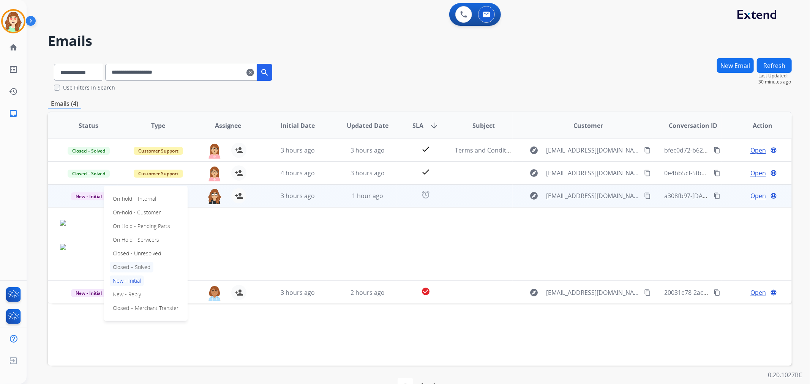
click at [142, 263] on p "Closed – Solved" at bounding box center [132, 267] width 44 height 11
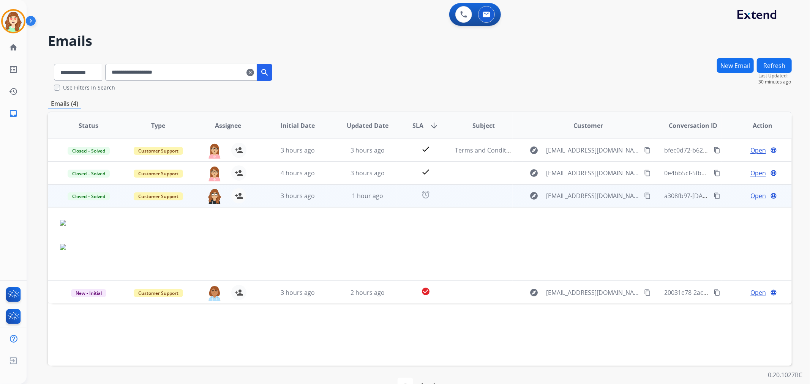
click at [397, 62] on div "**********" at bounding box center [420, 75] width 744 height 34
click at [254, 71] on mat-icon "clear" at bounding box center [251, 72] width 8 height 9
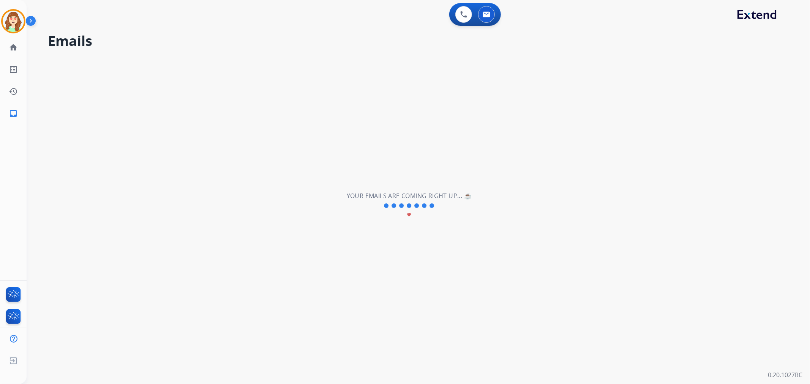
select select "**********"
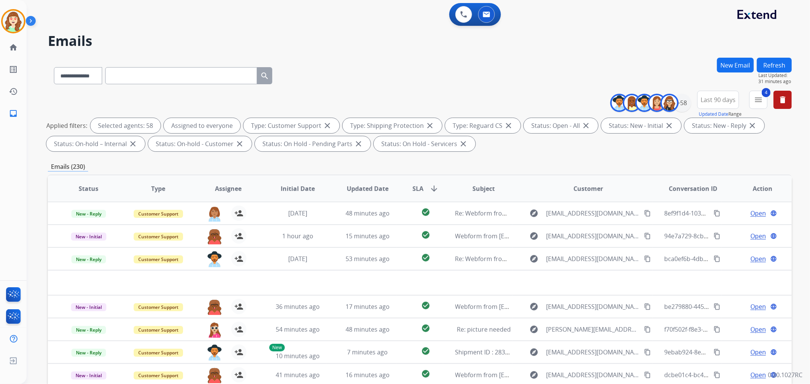
click at [130, 76] on input "text" at bounding box center [181, 75] width 152 height 17
paste input "**********"
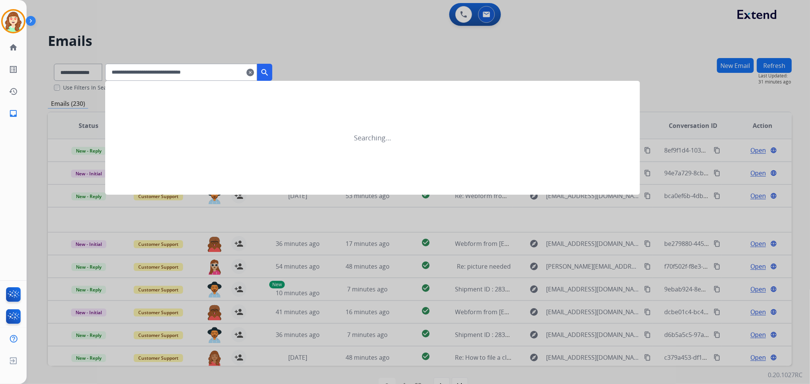
type input "**********"
click at [269, 70] on mat-icon "search" at bounding box center [264, 72] width 9 height 9
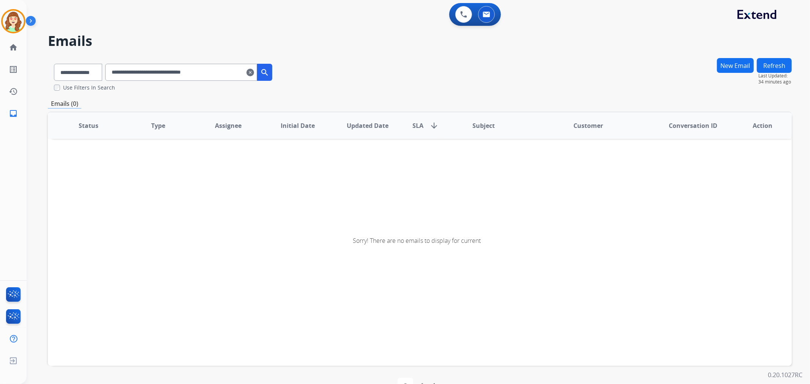
click at [254, 74] on mat-icon "clear" at bounding box center [251, 72] width 8 height 9
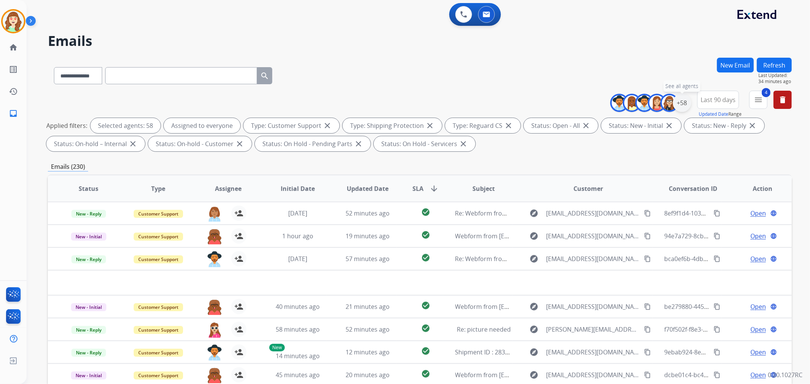
click at [679, 101] on div "+58" at bounding box center [682, 103] width 18 height 18
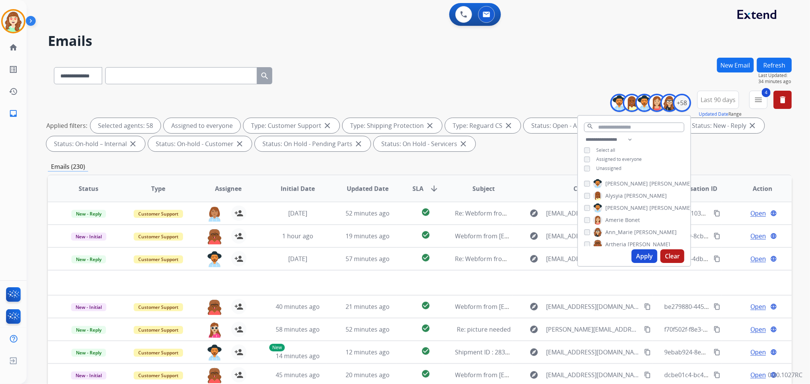
click at [641, 253] on button "Apply" at bounding box center [645, 257] width 26 height 14
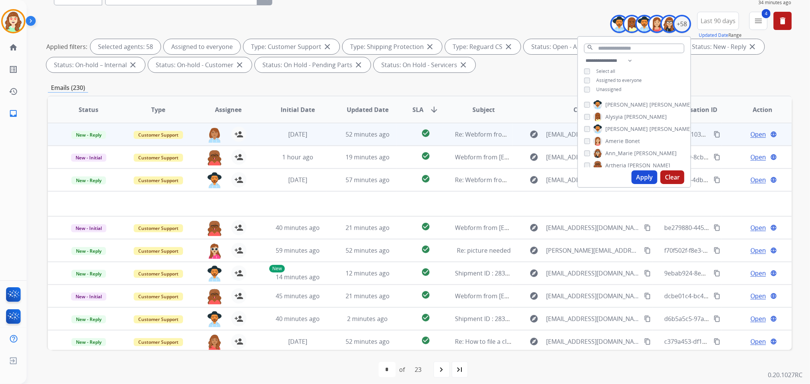
scroll to position [84, 0]
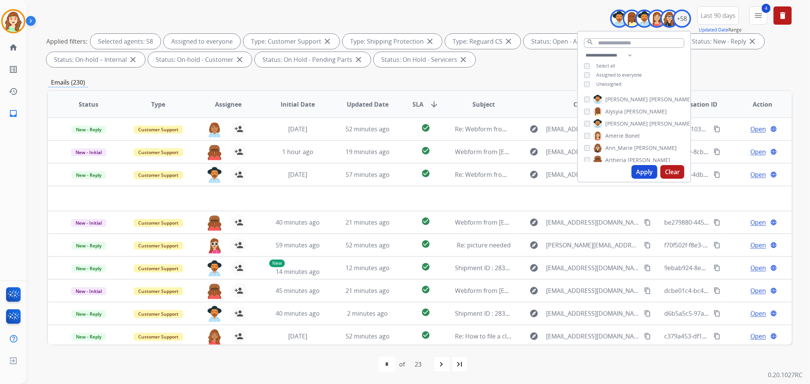
click at [431, 103] on mat-icon "arrow_downward" at bounding box center [434, 104] width 9 height 9
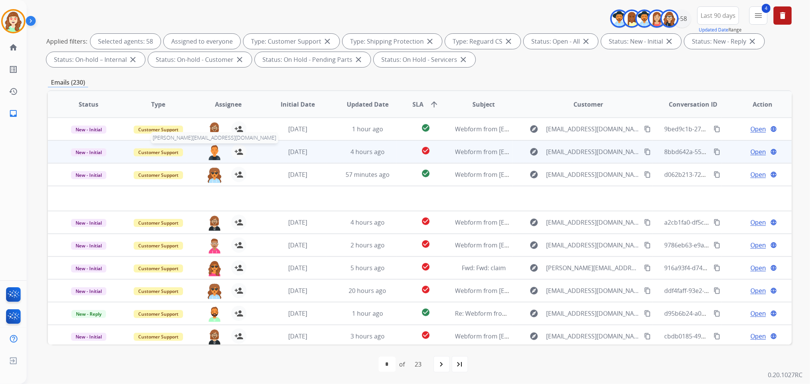
click at [212, 150] on img at bounding box center [214, 152] width 15 height 16
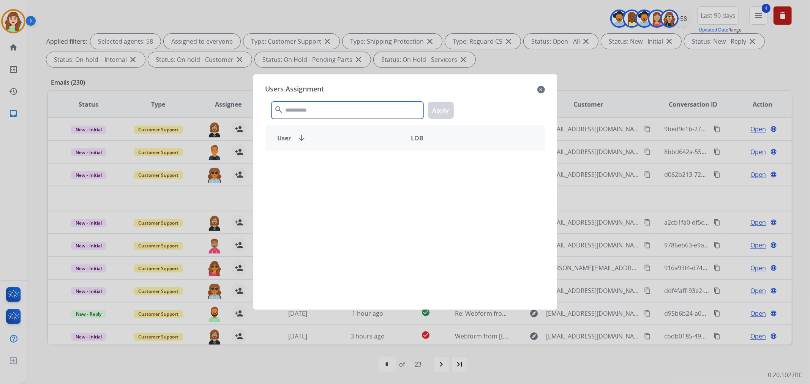
click at [365, 108] on input "text" at bounding box center [348, 110] width 152 height 17
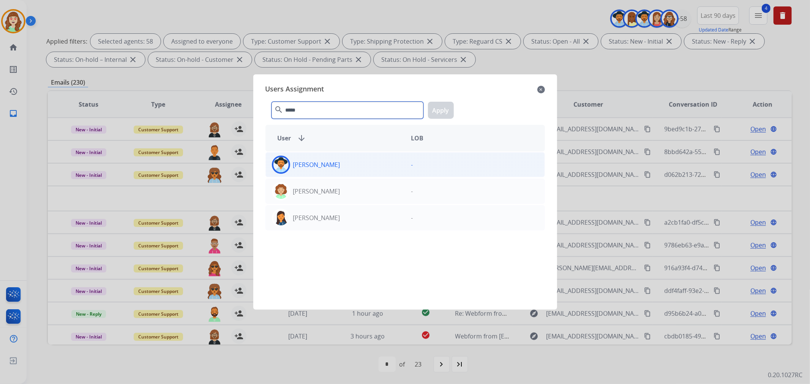
type input "*****"
drag, startPoint x: 354, startPoint y: 172, endPoint x: 357, endPoint y: 168, distance: 4.8
click at [354, 171] on div "[PERSON_NAME]" at bounding box center [335, 165] width 139 height 18
click at [441, 106] on button "Apply" at bounding box center [441, 110] width 26 height 17
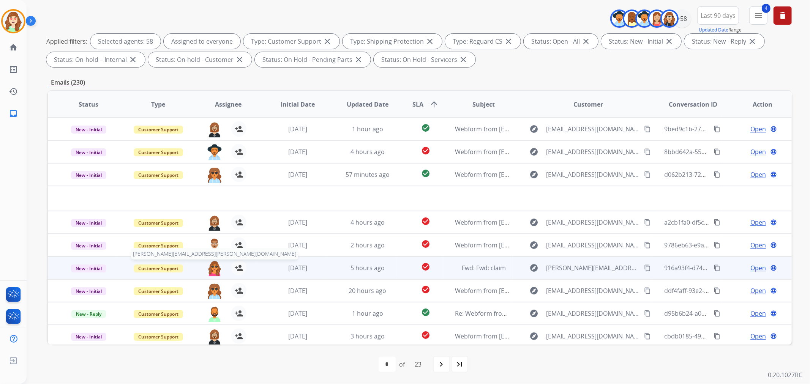
click at [212, 271] on img at bounding box center [214, 269] width 15 height 16
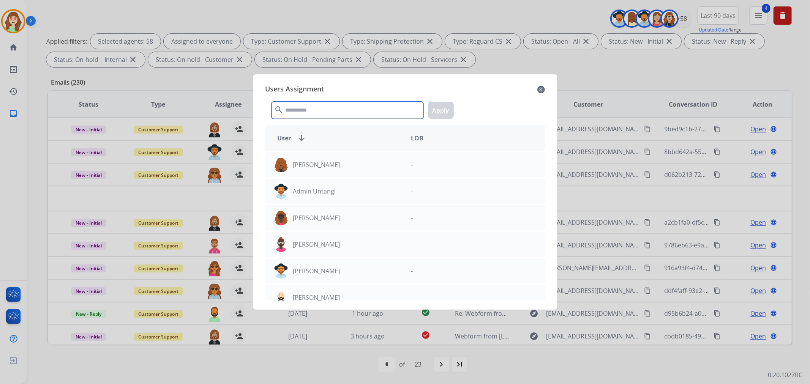
click at [312, 109] on input "text" at bounding box center [348, 110] width 152 height 17
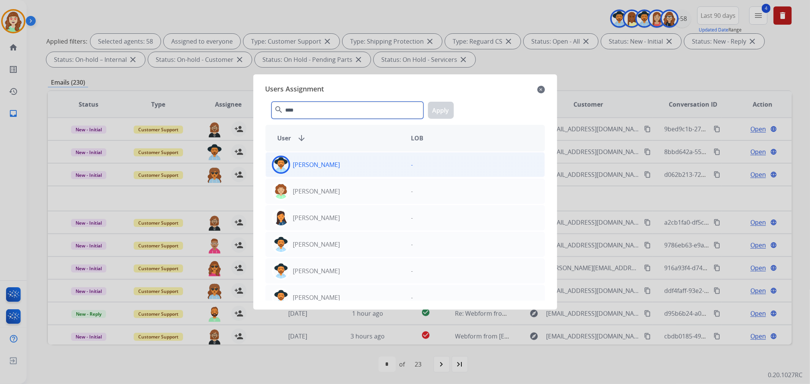
type input "****"
drag, startPoint x: 385, startPoint y: 169, endPoint x: 451, endPoint y: 123, distance: 80.1
click at [387, 169] on div "[PERSON_NAME]" at bounding box center [335, 165] width 139 height 18
click at [447, 111] on button "Apply" at bounding box center [441, 110] width 26 height 17
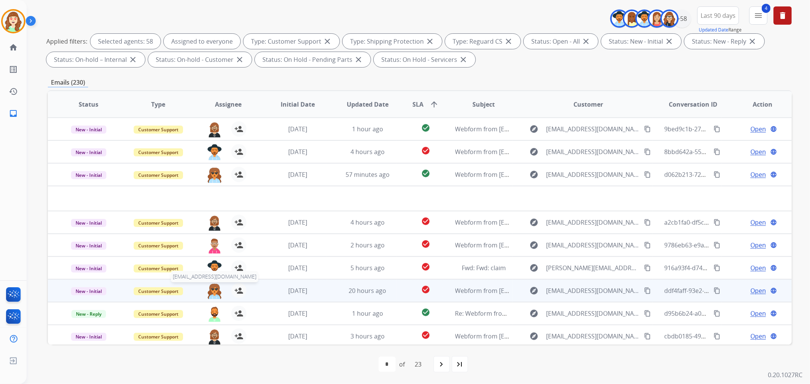
click at [214, 289] on img at bounding box center [214, 291] width 15 height 16
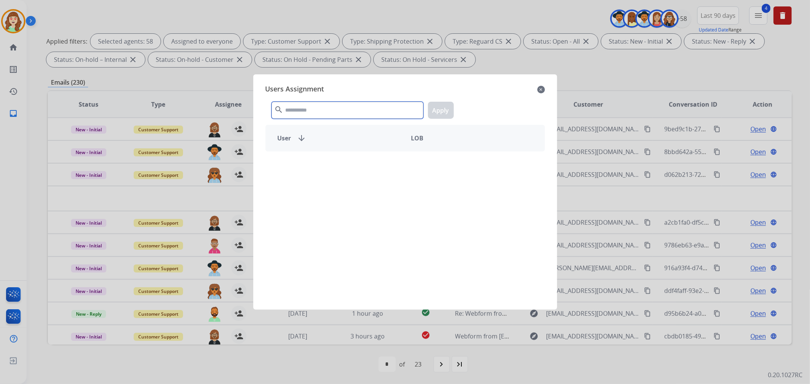
click at [335, 105] on input "text" at bounding box center [348, 110] width 152 height 17
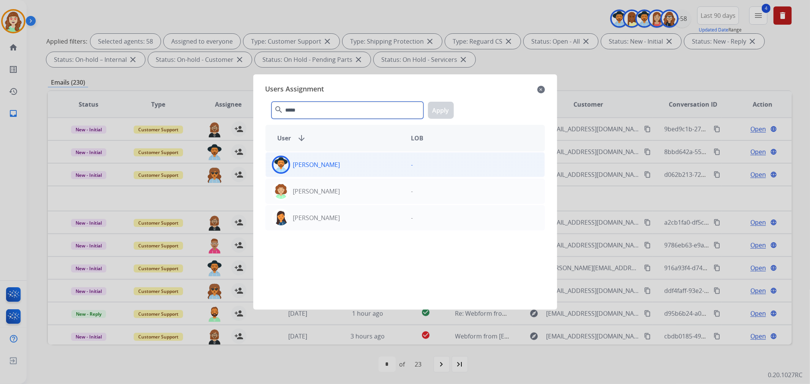
type input "*****"
click at [369, 170] on div "[PERSON_NAME]" at bounding box center [335, 165] width 139 height 18
drag, startPoint x: 448, startPoint y: 112, endPoint x: 443, endPoint y: 113, distance: 5.4
click at [448, 112] on button "Apply" at bounding box center [441, 110] width 26 height 17
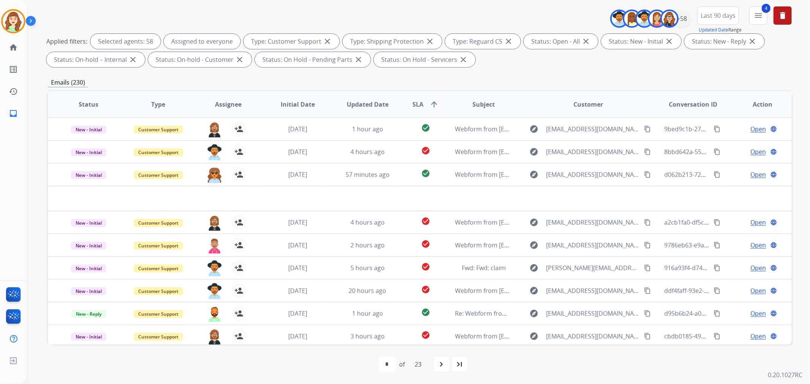
click at [446, 365] on mat-icon "navigate_next" at bounding box center [441, 364] width 9 height 9
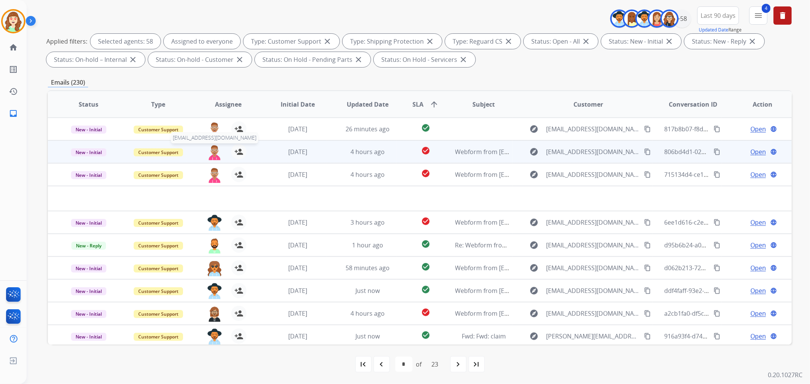
click at [214, 153] on img at bounding box center [214, 152] width 15 height 16
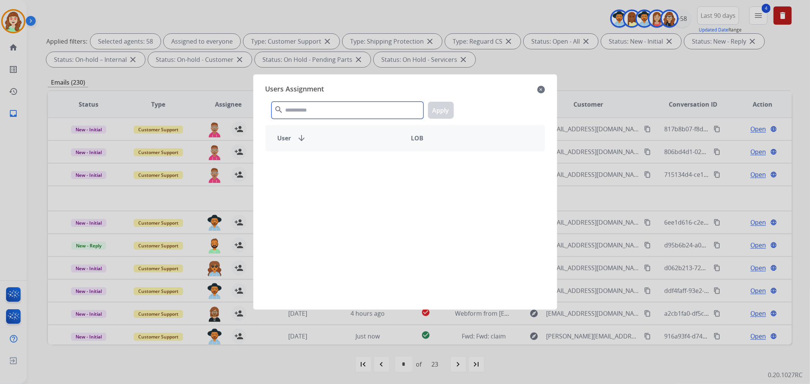
click at [336, 111] on input "text" at bounding box center [348, 110] width 152 height 17
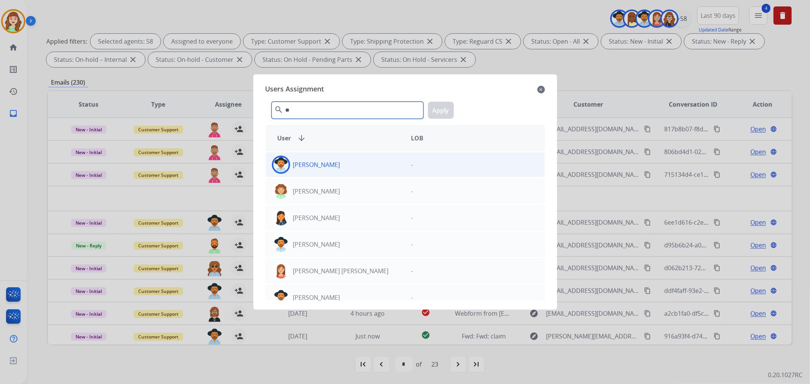
type input "**"
drag, startPoint x: 361, startPoint y: 172, endPoint x: 370, endPoint y: 166, distance: 10.8
click at [362, 172] on div "[PERSON_NAME]" at bounding box center [335, 165] width 139 height 18
click at [446, 106] on button "Apply" at bounding box center [441, 110] width 26 height 17
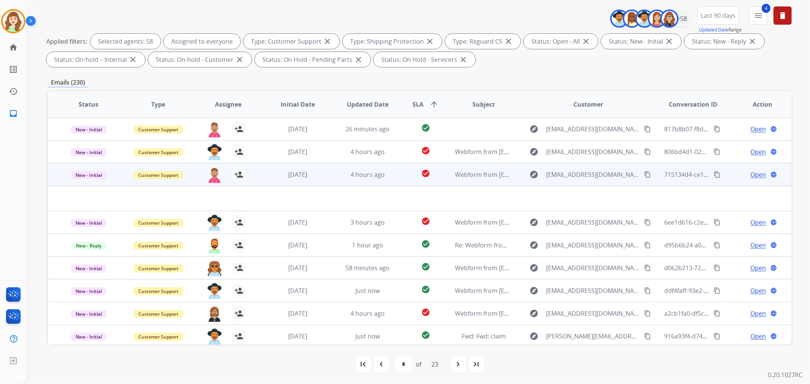
click at [203, 176] on div "[EMAIL_ADDRESS][DOMAIN_NAME] person_add Assign to Me" at bounding box center [222, 174] width 70 height 21
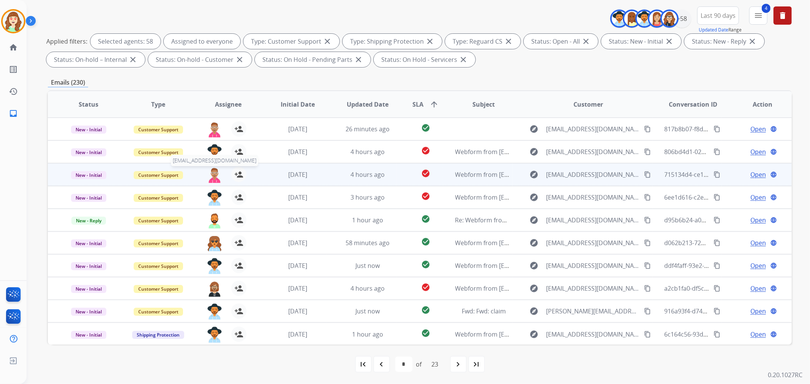
click at [211, 177] on img at bounding box center [214, 175] width 15 height 16
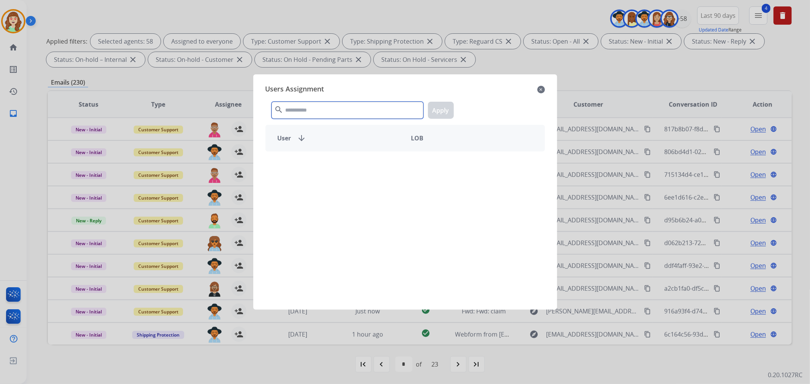
click at [365, 107] on input "text" at bounding box center [348, 110] width 152 height 17
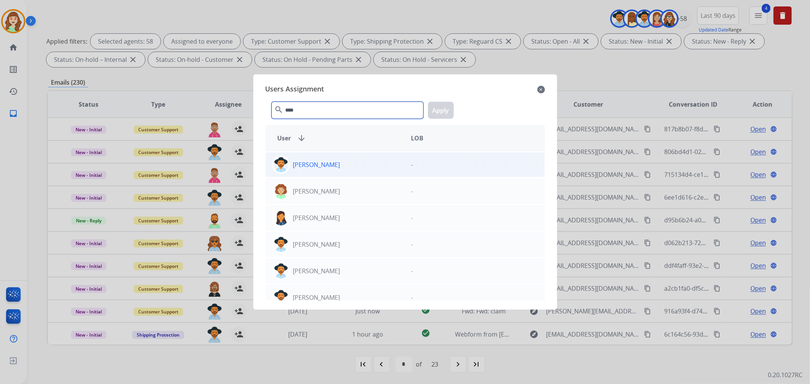
type input "****"
click at [359, 168] on div "[PERSON_NAME]" at bounding box center [335, 165] width 139 height 18
click at [439, 112] on button "Apply" at bounding box center [441, 110] width 26 height 17
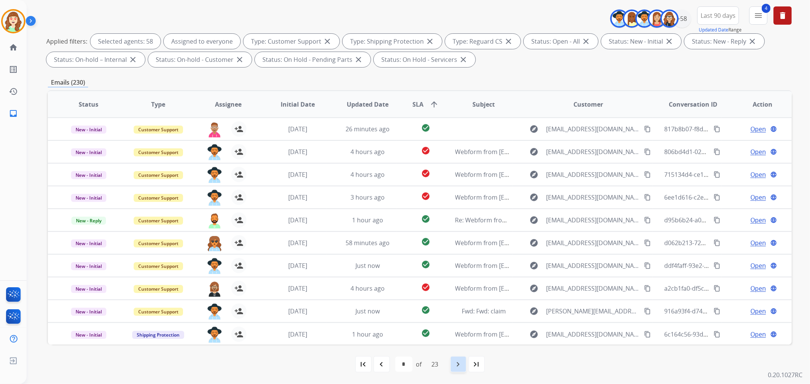
click at [459, 366] on mat-icon "navigate_next" at bounding box center [458, 364] width 9 height 9
select select "*"
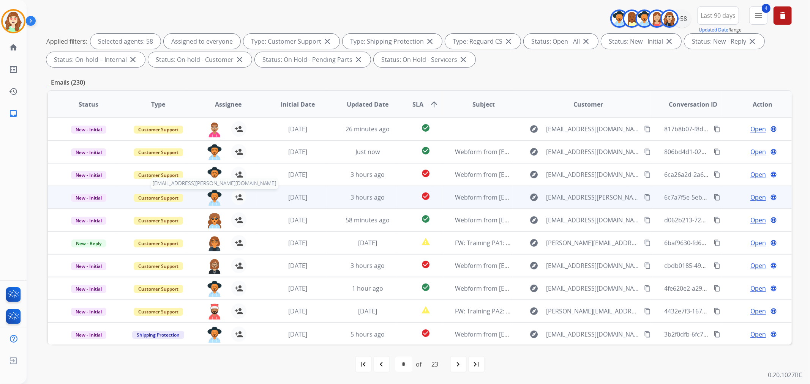
click at [214, 194] on img at bounding box center [214, 198] width 15 height 16
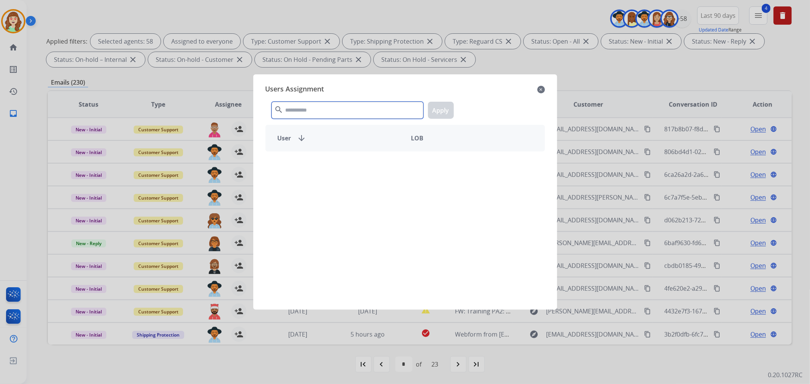
click at [339, 108] on input "text" at bounding box center [348, 110] width 152 height 17
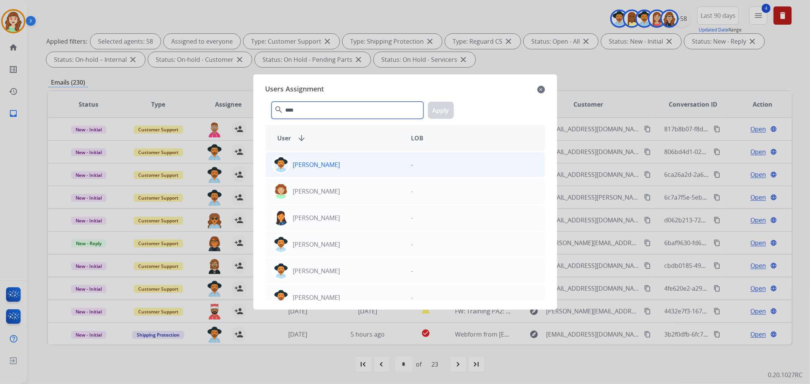
type input "****"
click at [329, 168] on p "[PERSON_NAME]" at bounding box center [316, 164] width 47 height 9
click at [441, 109] on button "Apply" at bounding box center [441, 110] width 26 height 17
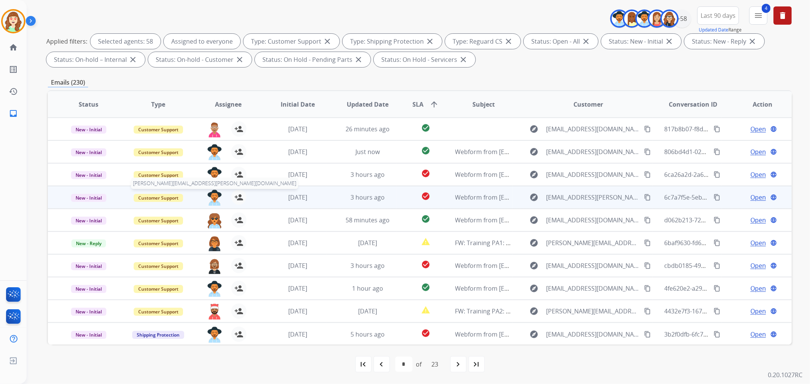
click at [214, 196] on img at bounding box center [214, 198] width 15 height 16
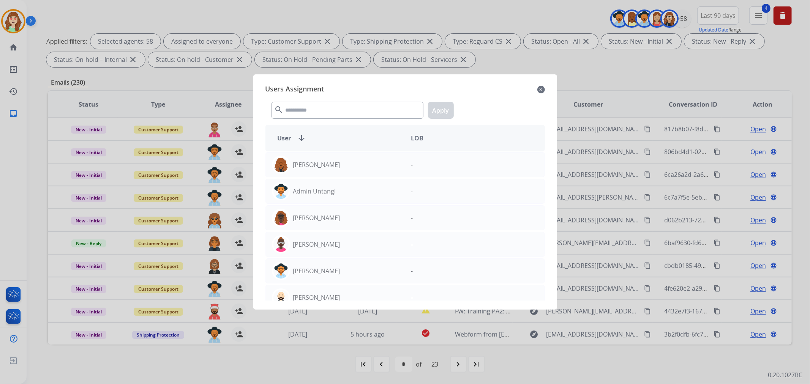
click at [539, 89] on mat-icon "close" at bounding box center [542, 89] width 8 height 9
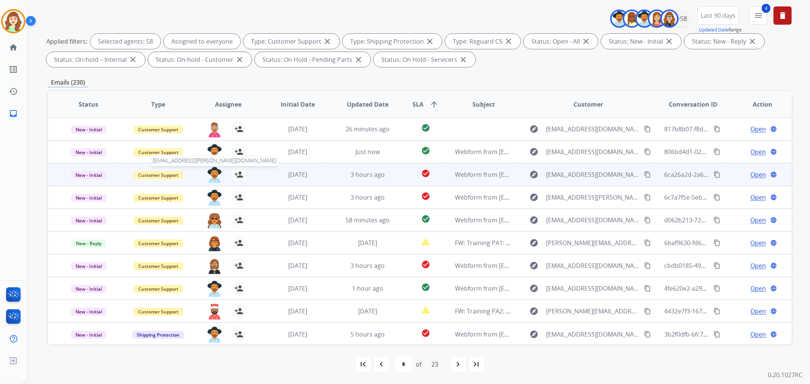
click at [212, 175] on img at bounding box center [214, 175] width 15 height 16
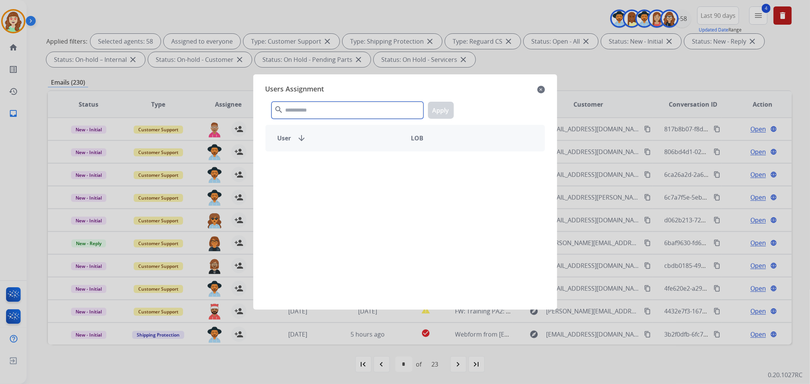
click at [375, 117] on input "text" at bounding box center [348, 110] width 152 height 17
type input "******"
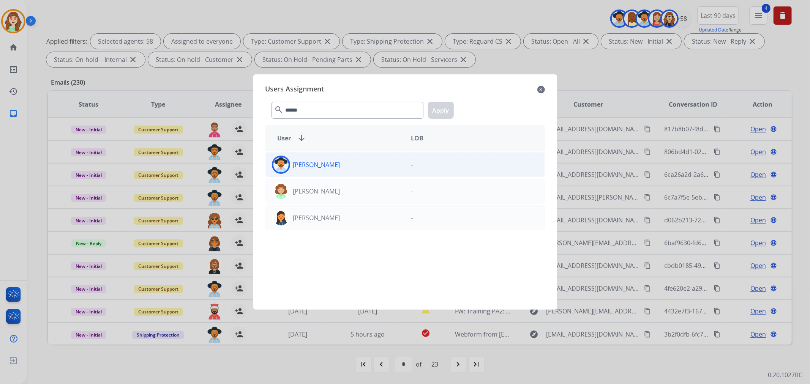
click at [333, 169] on div "[PERSON_NAME]" at bounding box center [335, 165] width 139 height 18
drag, startPoint x: 440, startPoint y: 114, endPoint x: 375, endPoint y: 122, distance: 65.5
click at [436, 114] on button "Apply" at bounding box center [441, 110] width 26 height 17
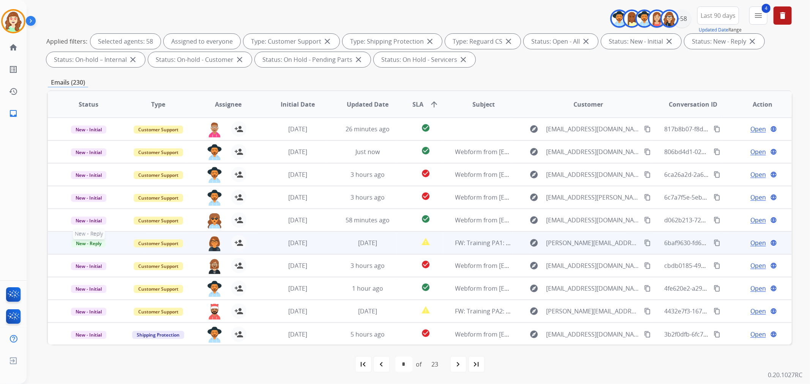
click at [82, 241] on span "New - Reply" at bounding box center [88, 244] width 35 height 8
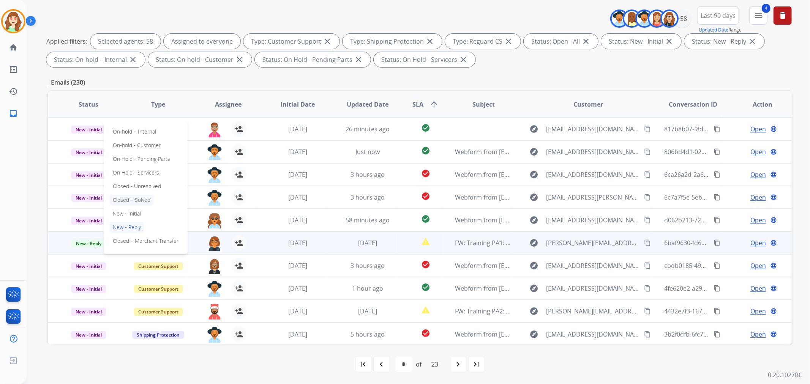
click at [134, 196] on p "Closed – Solved" at bounding box center [132, 200] width 44 height 11
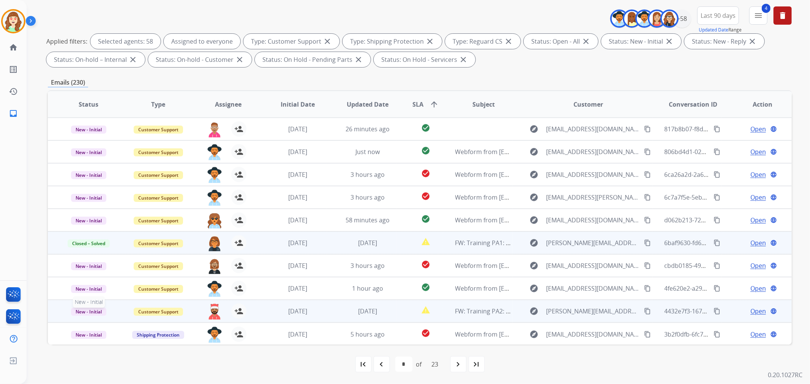
click at [90, 312] on span "New - Initial" at bounding box center [88, 312] width 35 height 8
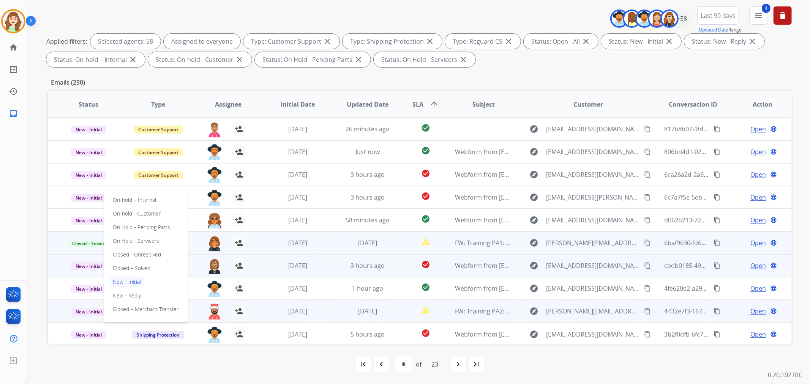
click at [131, 267] on p "Closed – Solved" at bounding box center [132, 268] width 44 height 11
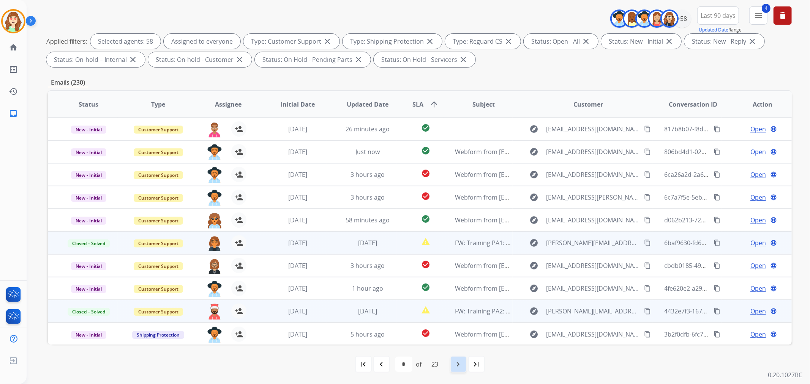
click at [464, 366] on div "navigate_next" at bounding box center [458, 364] width 17 height 17
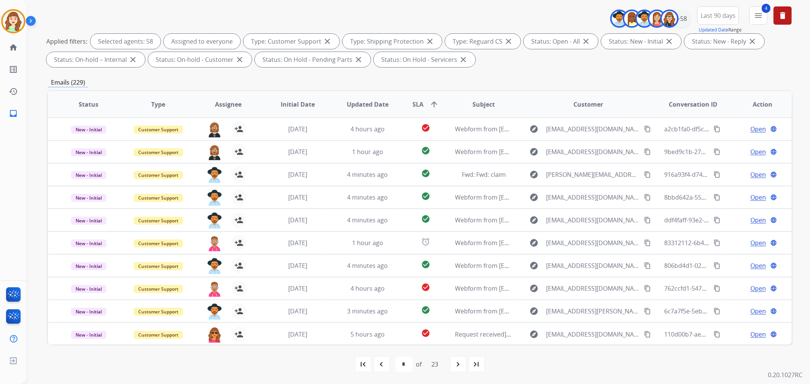
scroll to position [0, 0]
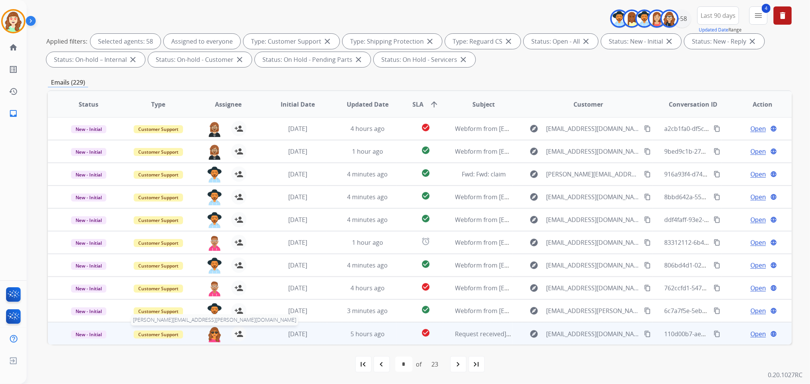
click at [213, 336] on img at bounding box center [214, 335] width 15 height 16
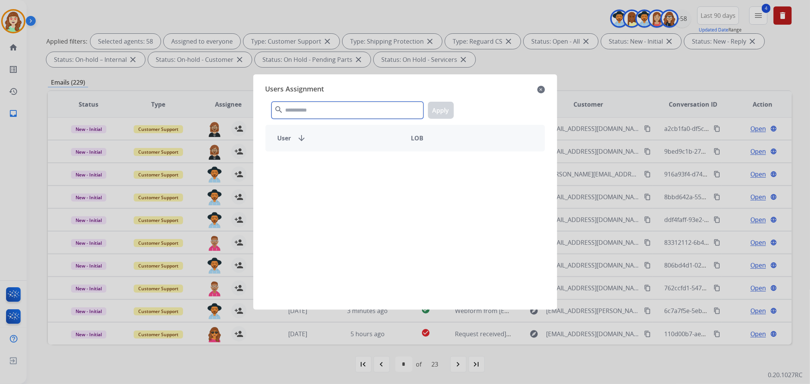
click at [391, 107] on input "text" at bounding box center [348, 110] width 152 height 17
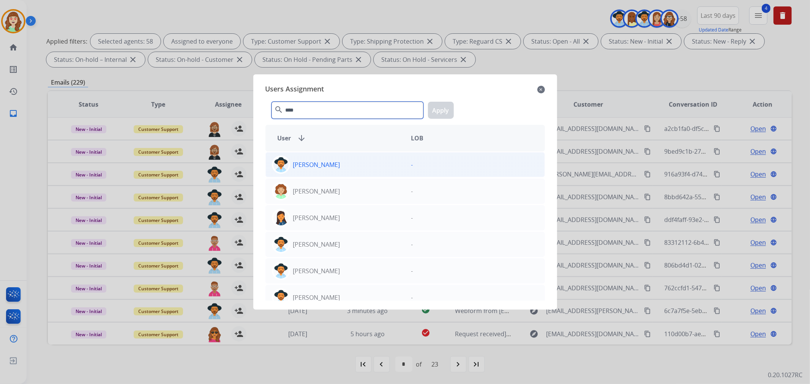
type input "****"
click at [405, 170] on div "-" at bounding box center [474, 165] width 139 height 18
drag, startPoint x: 446, startPoint y: 111, endPoint x: 427, endPoint y: 369, distance: 258.3
click at [445, 111] on button "Apply" at bounding box center [441, 110] width 26 height 17
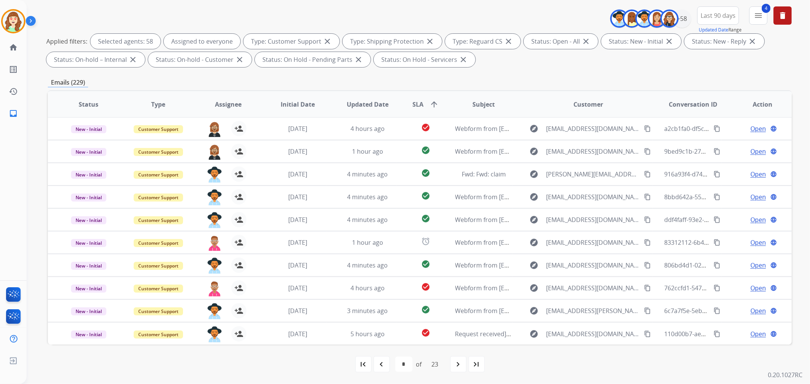
click at [460, 363] on mat-icon "navigate_next" at bounding box center [458, 364] width 9 height 9
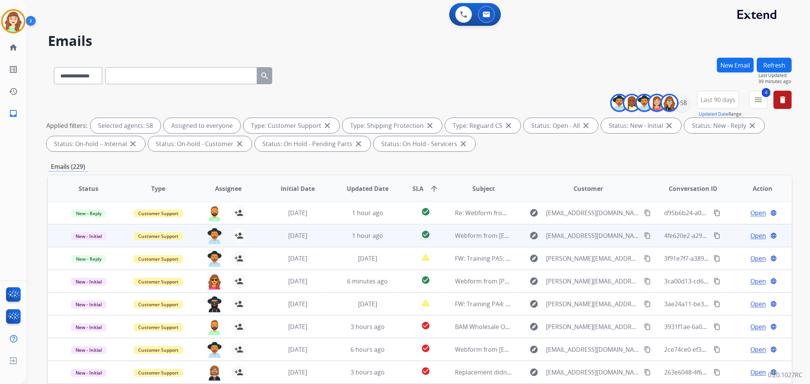
scroll to position [84, 0]
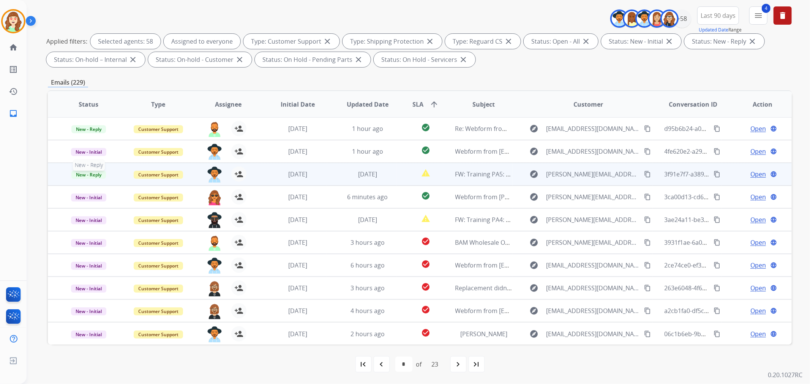
click at [86, 173] on span "New - Reply" at bounding box center [88, 175] width 35 height 8
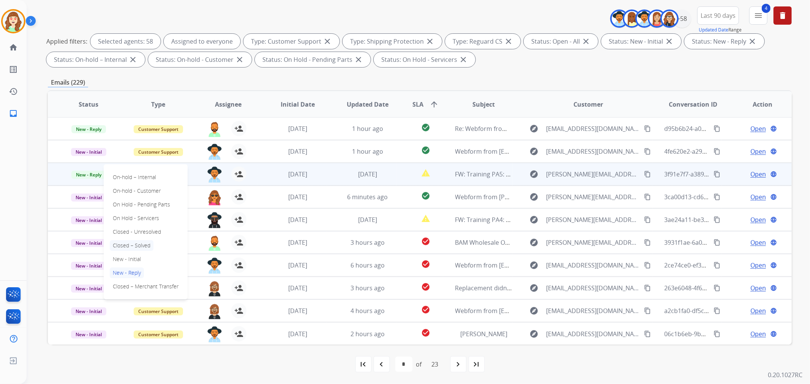
click at [135, 243] on p "Closed – Solved" at bounding box center [132, 245] width 44 height 11
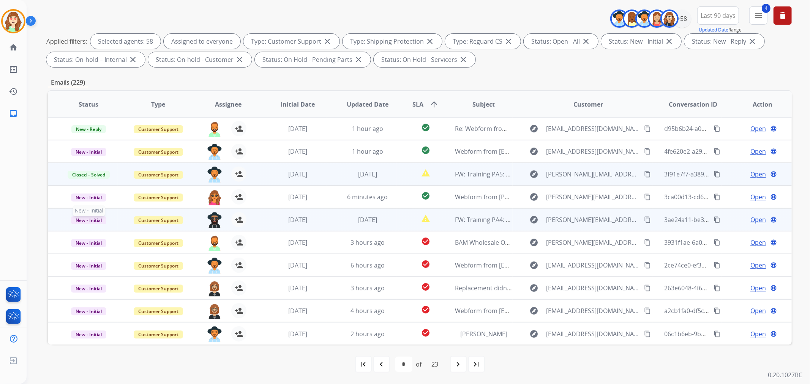
click at [93, 218] on span "New - Initial" at bounding box center [88, 221] width 35 height 8
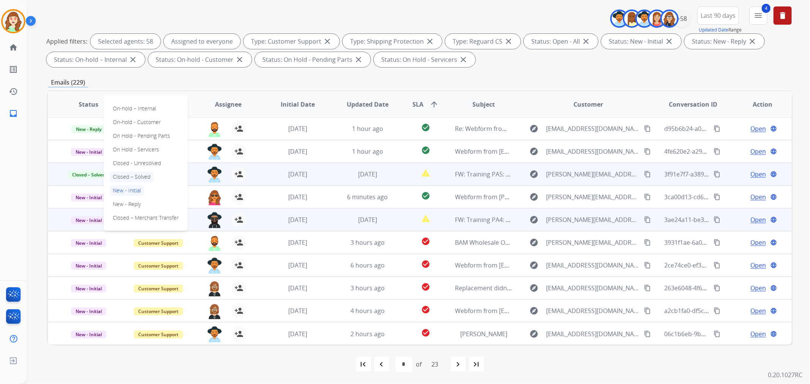
click at [134, 174] on p "Closed – Solved" at bounding box center [132, 177] width 44 height 11
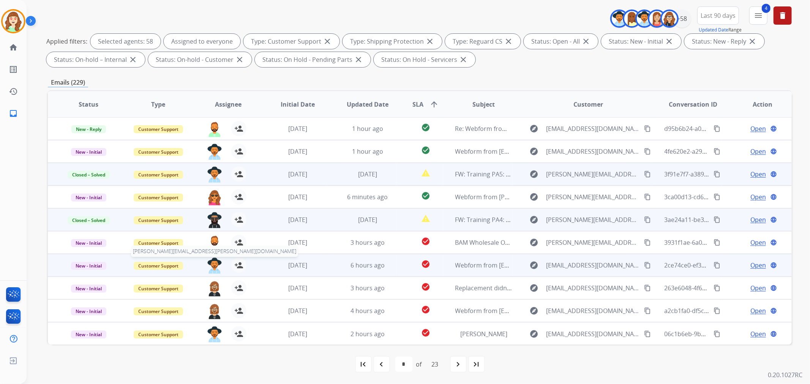
click at [216, 263] on img at bounding box center [214, 266] width 15 height 16
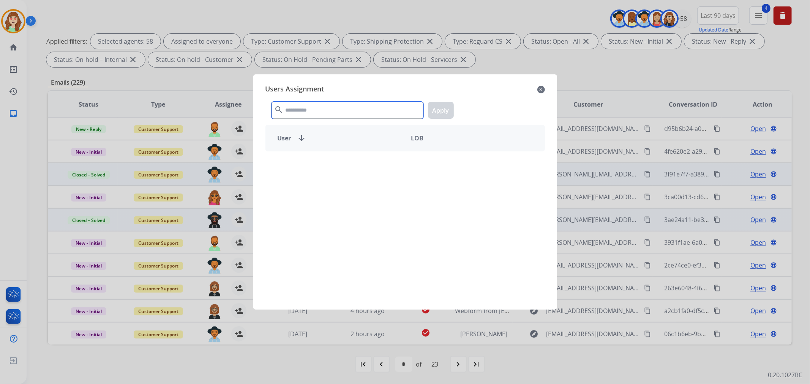
click at [332, 108] on input "text" at bounding box center [348, 110] width 152 height 17
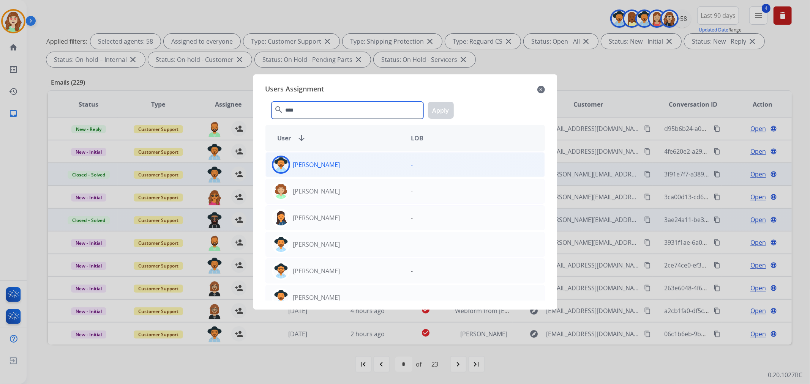
type input "****"
click at [340, 162] on div "[PERSON_NAME]" at bounding box center [335, 165] width 139 height 18
drag, startPoint x: 438, startPoint y: 112, endPoint x: 419, endPoint y: 120, distance: 21.0
click at [438, 112] on button "Apply" at bounding box center [441, 110] width 26 height 17
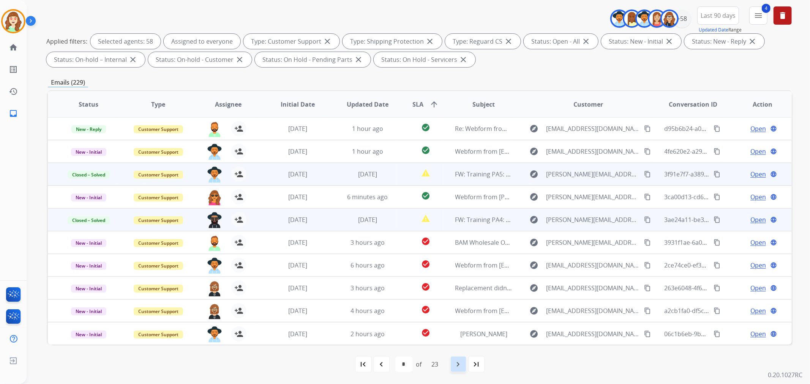
click at [457, 360] on mat-icon "navigate_next" at bounding box center [458, 364] width 9 height 9
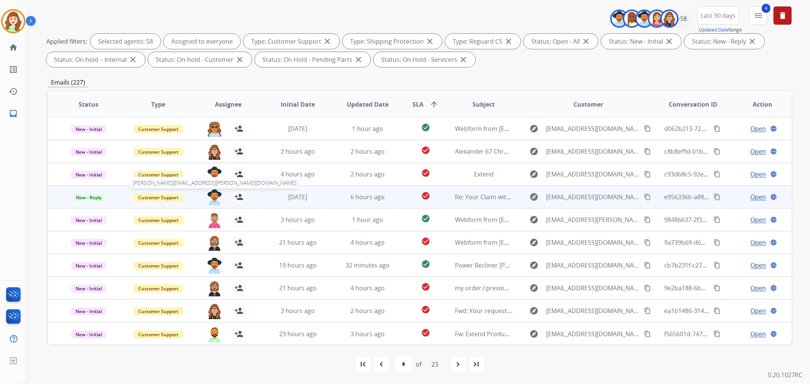
click at [214, 197] on img at bounding box center [214, 198] width 15 height 16
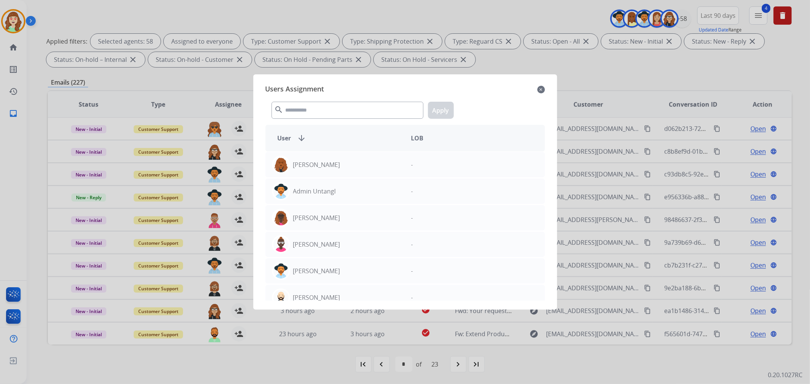
drag, startPoint x: 540, startPoint y: 89, endPoint x: 332, endPoint y: 153, distance: 217.8
click at [540, 89] on mat-icon "close" at bounding box center [542, 89] width 8 height 9
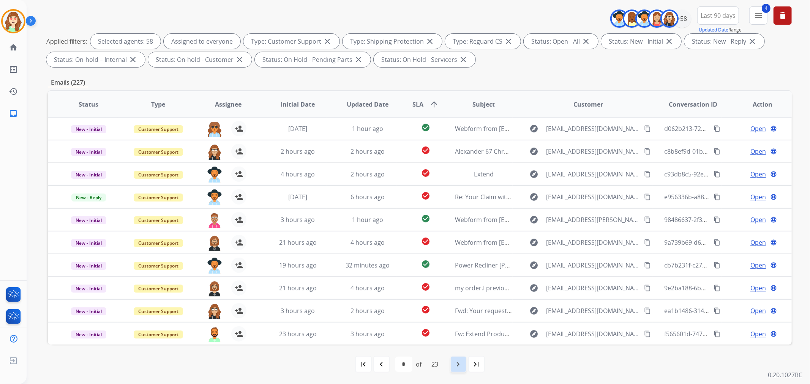
click at [460, 365] on mat-icon "navigate_next" at bounding box center [458, 364] width 9 height 9
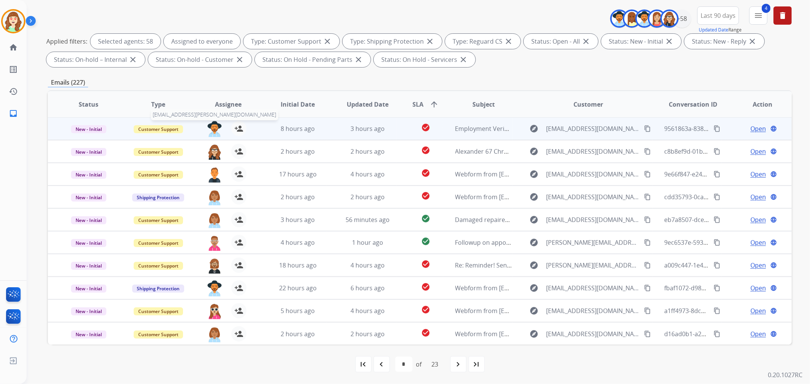
click at [213, 127] on img at bounding box center [214, 129] width 15 height 16
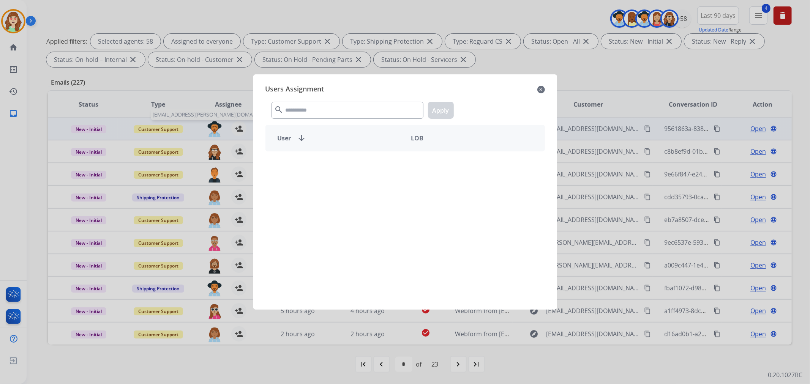
click at [305, 112] on input "text" at bounding box center [348, 110] width 152 height 17
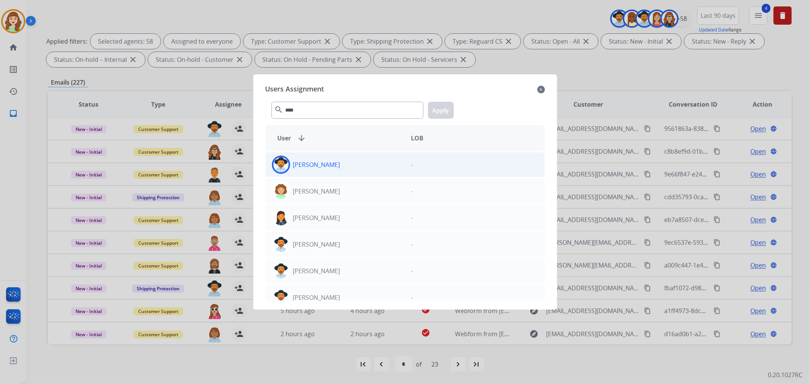
type input "****"
drag, startPoint x: 355, startPoint y: 168, endPoint x: 359, endPoint y: 166, distance: 4.6
click at [355, 168] on div "[PERSON_NAME]" at bounding box center [335, 165] width 139 height 18
click at [440, 111] on button "Apply" at bounding box center [441, 110] width 26 height 17
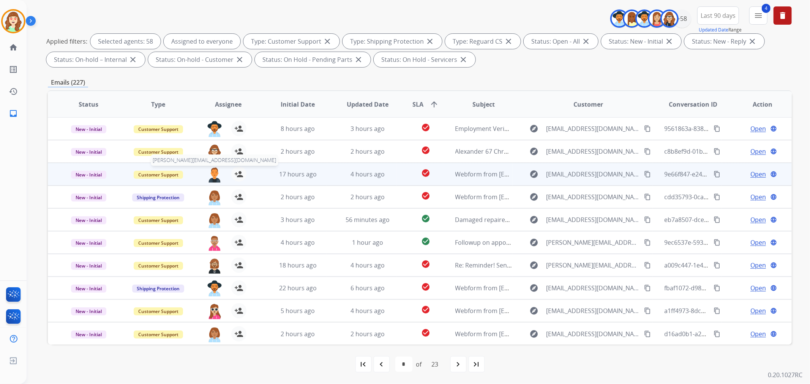
click at [214, 176] on img at bounding box center [214, 175] width 15 height 16
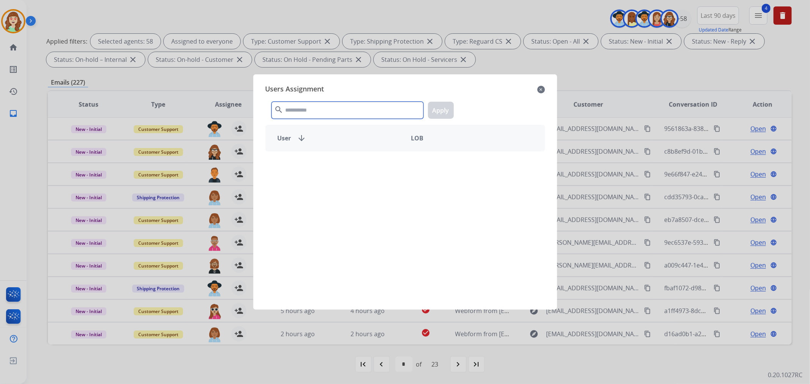
click at [324, 108] on input "text" at bounding box center [348, 110] width 152 height 17
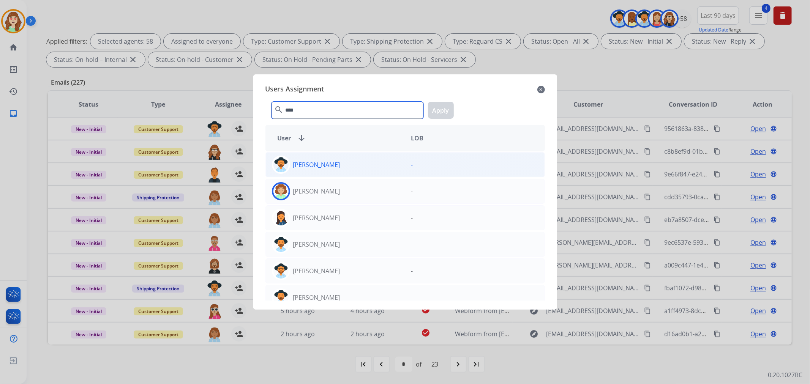
type input "****"
click at [364, 164] on div "[PERSON_NAME]" at bounding box center [335, 165] width 139 height 18
click at [438, 108] on button "Apply" at bounding box center [441, 110] width 26 height 17
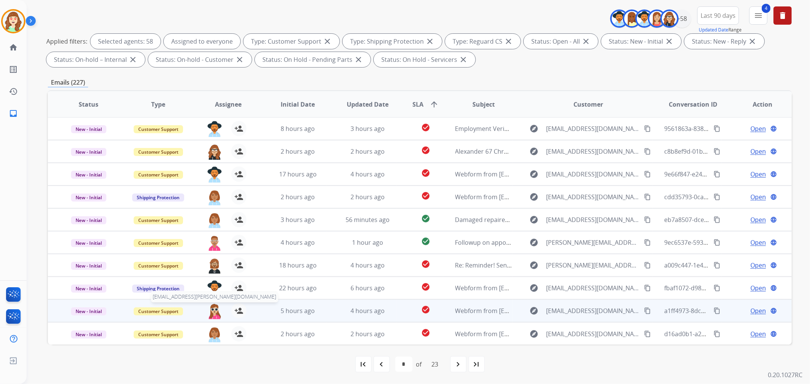
click at [214, 309] on img at bounding box center [214, 312] width 15 height 16
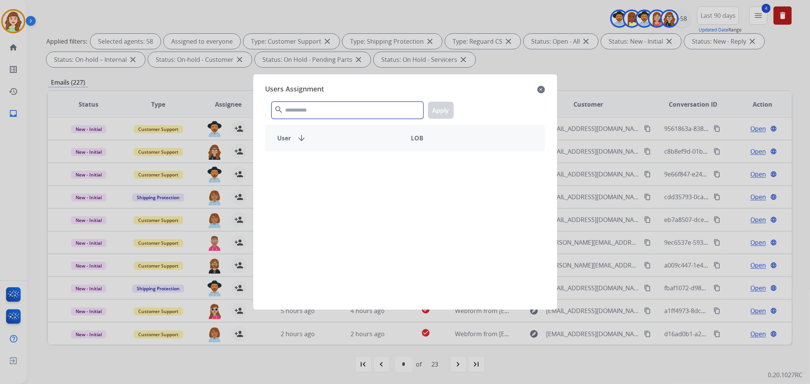
click at [294, 105] on input "text" at bounding box center [348, 110] width 152 height 17
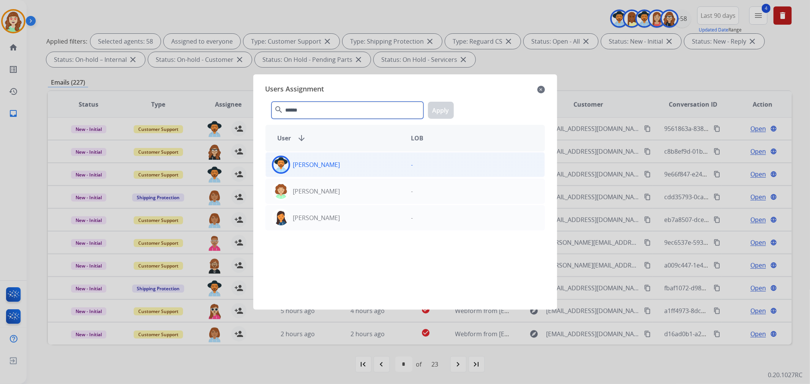
type input "******"
click at [380, 164] on div "[PERSON_NAME]" at bounding box center [335, 165] width 139 height 18
click at [436, 109] on button "Apply" at bounding box center [441, 110] width 26 height 17
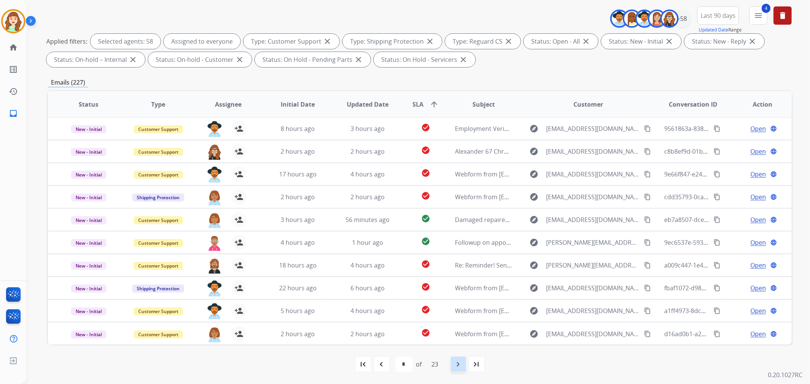
click at [462, 358] on div "navigate_next" at bounding box center [458, 364] width 17 height 17
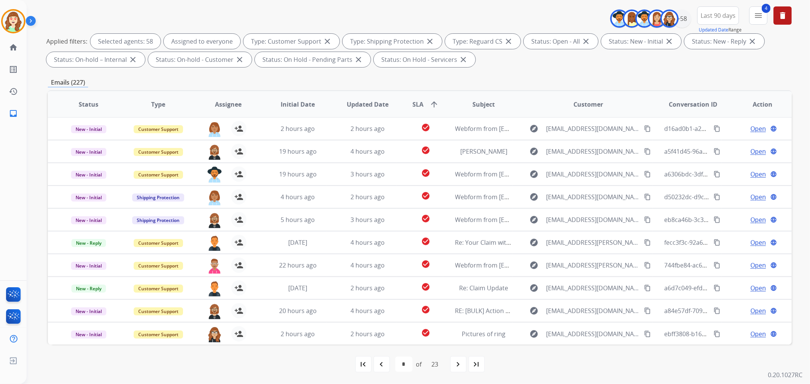
click at [461, 368] on mat-icon "navigate_next" at bounding box center [458, 364] width 9 height 9
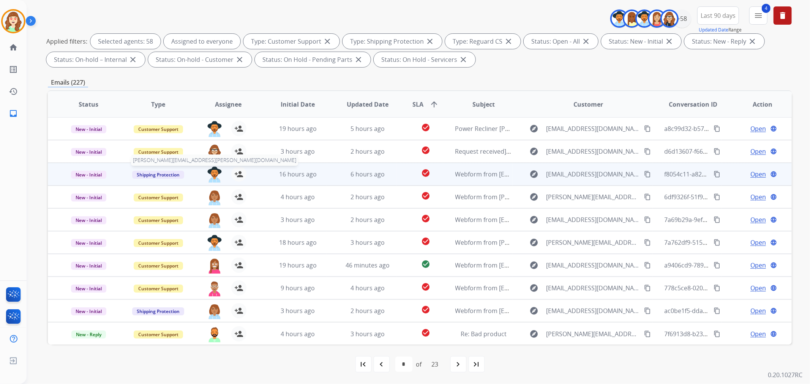
click at [212, 172] on img at bounding box center [214, 175] width 15 height 16
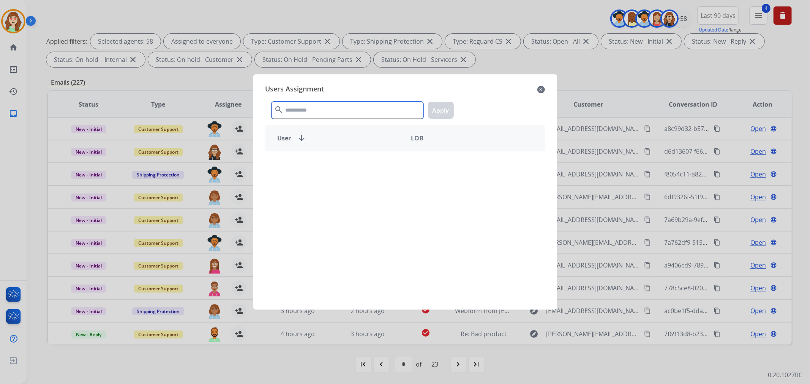
click at [336, 111] on input "text" at bounding box center [348, 110] width 152 height 17
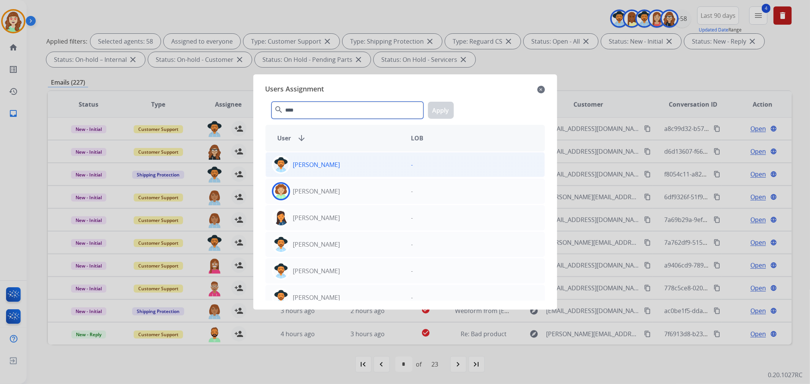
type input "****"
click at [359, 165] on div "[PERSON_NAME]" at bounding box center [335, 165] width 139 height 18
click at [446, 103] on button "Apply" at bounding box center [441, 110] width 26 height 17
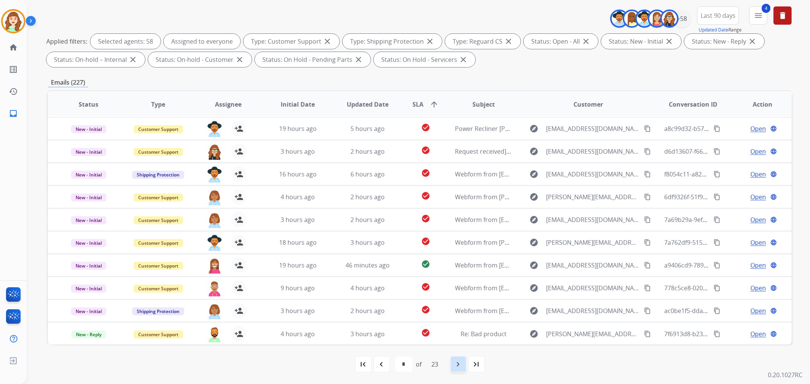
click at [462, 366] on mat-icon "navigate_next" at bounding box center [458, 364] width 9 height 9
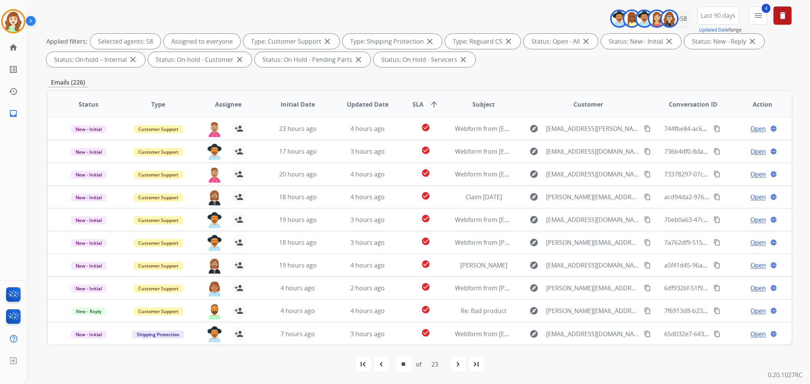
click at [455, 365] on mat-icon "navigate_next" at bounding box center [458, 364] width 9 height 9
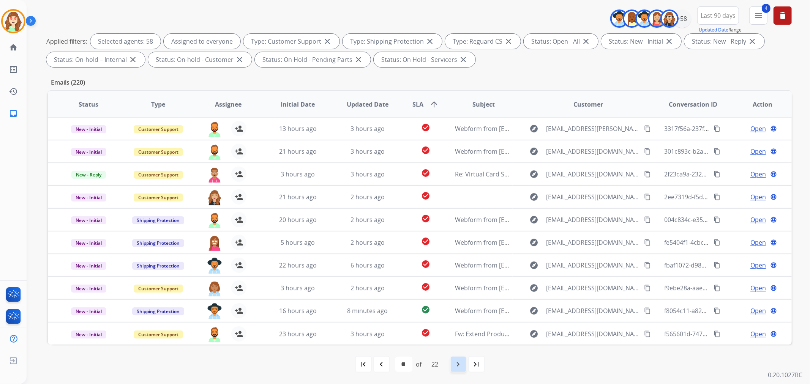
click at [465, 365] on div "navigate_next" at bounding box center [458, 364] width 17 height 17
select select "**"
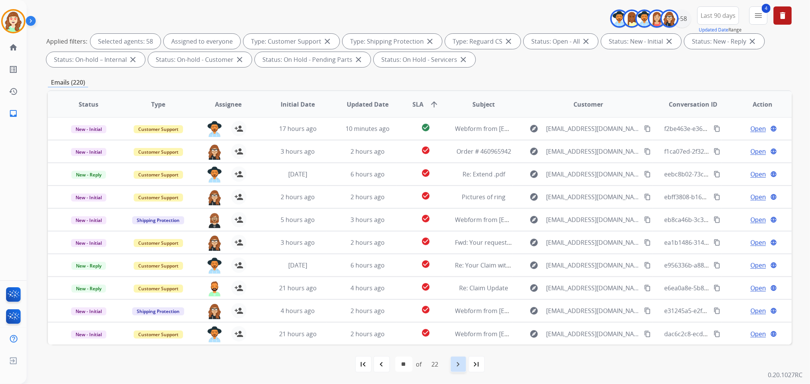
click at [460, 362] on mat-icon "navigate_next" at bounding box center [458, 364] width 9 height 9
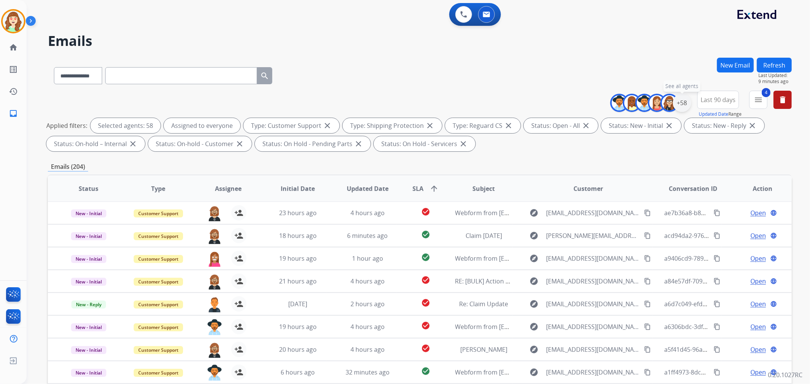
click at [685, 104] on div "+58" at bounding box center [682, 103] width 18 height 18
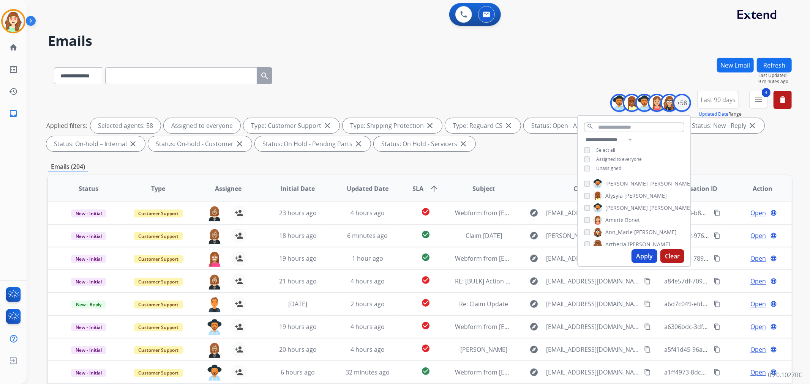
click at [639, 258] on button "Apply" at bounding box center [645, 257] width 26 height 14
click at [669, 252] on button "Clear" at bounding box center [673, 257] width 24 height 14
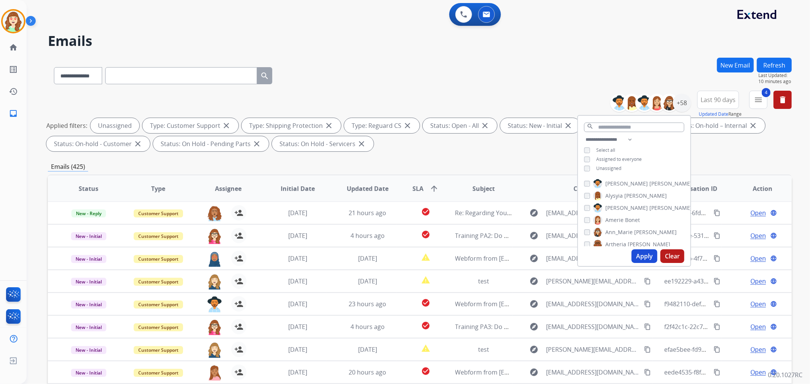
click at [639, 258] on button "Apply" at bounding box center [645, 257] width 26 height 14
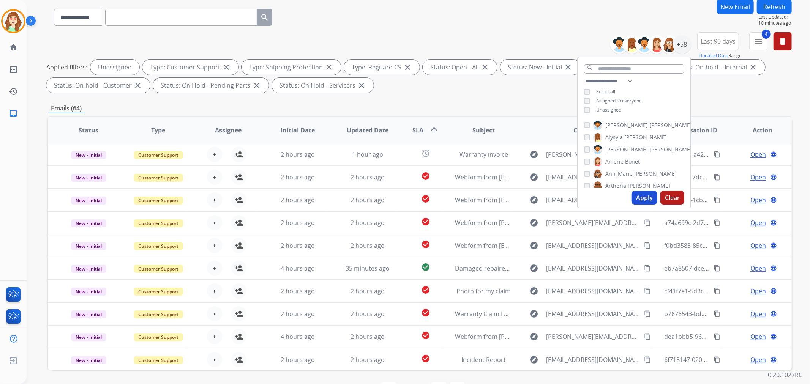
scroll to position [84, 0]
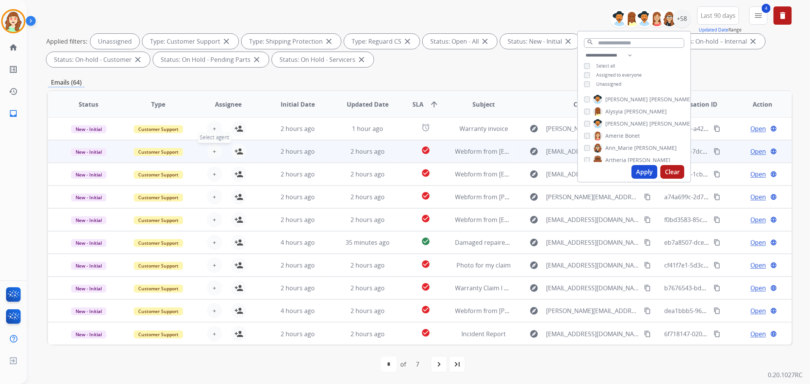
click at [207, 153] on button "+ Select agent" at bounding box center [214, 151] width 15 height 15
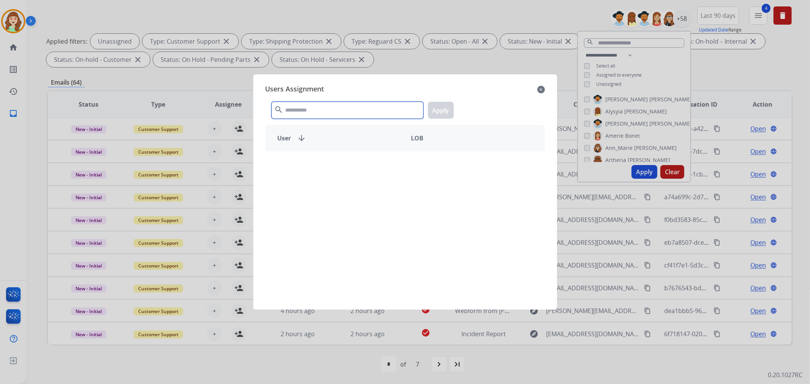
click at [362, 116] on input "text" at bounding box center [348, 110] width 152 height 17
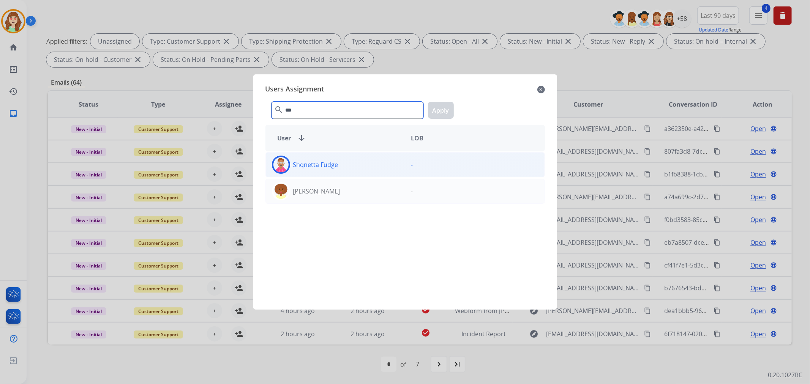
type input "***"
click at [342, 169] on div "Shqnetta Fudge" at bounding box center [335, 165] width 139 height 18
click at [434, 112] on button "Apply" at bounding box center [441, 110] width 26 height 17
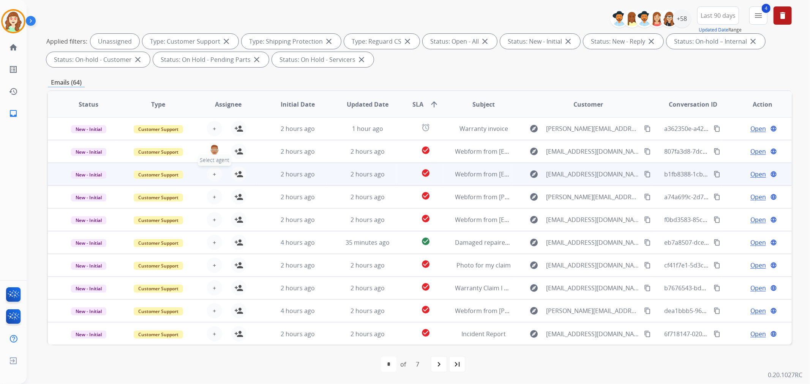
click at [213, 172] on span "+" at bounding box center [214, 174] width 3 height 9
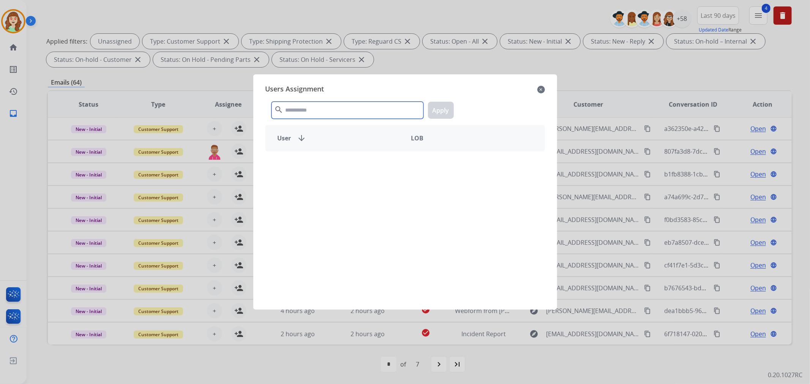
click at [324, 109] on input "text" at bounding box center [348, 110] width 152 height 17
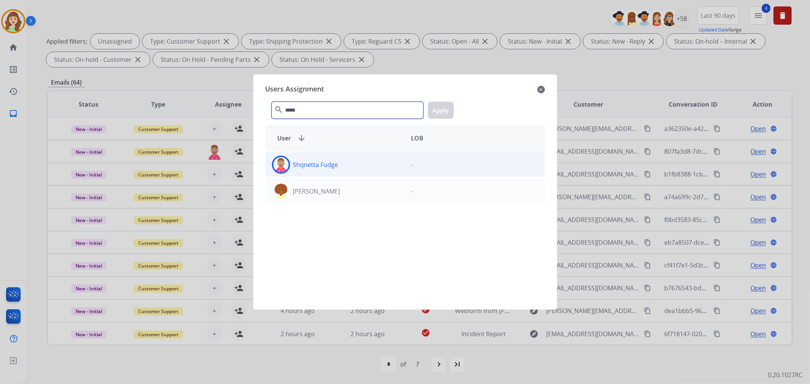
type input "*****"
click at [355, 167] on div "Shqnetta Fudge" at bounding box center [335, 165] width 139 height 18
click at [441, 112] on button "Apply" at bounding box center [441, 110] width 26 height 17
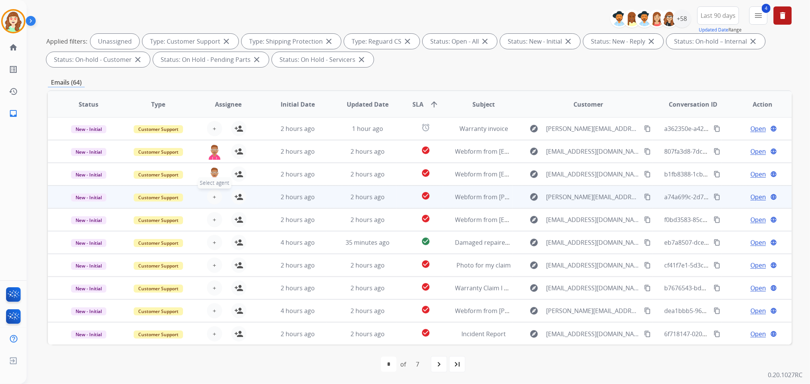
click at [214, 198] on span "+" at bounding box center [214, 197] width 3 height 9
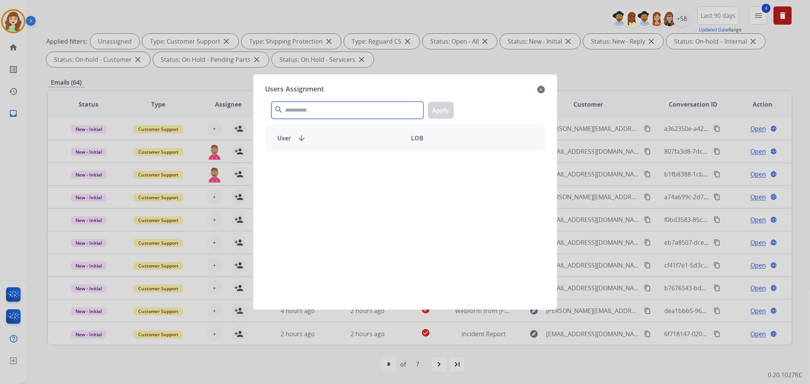
click at [320, 108] on input "text" at bounding box center [348, 110] width 152 height 17
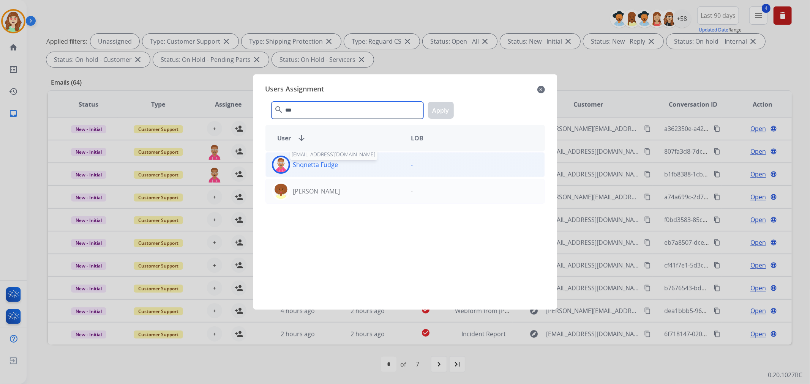
type input "***"
click at [325, 163] on p "Shqnetta Fudge" at bounding box center [315, 164] width 45 height 9
click at [443, 114] on button "Apply" at bounding box center [441, 110] width 26 height 17
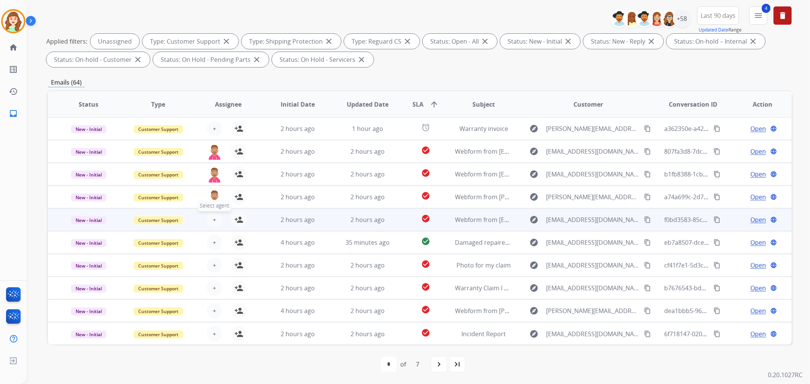
click at [213, 220] on span "+" at bounding box center [214, 219] width 3 height 9
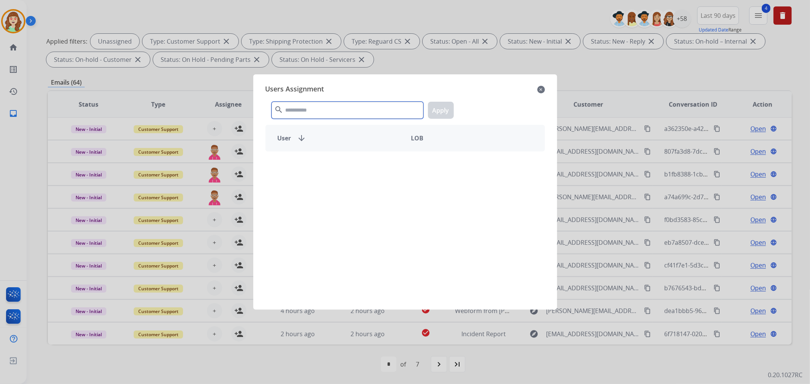
click at [348, 115] on input "text" at bounding box center [348, 110] width 152 height 17
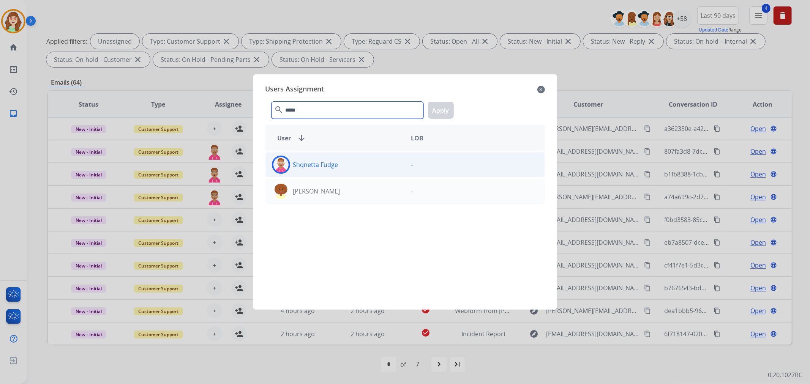
type input "*****"
click at [348, 165] on div "Shqnetta Fudge" at bounding box center [335, 165] width 139 height 18
click at [445, 108] on button "Apply" at bounding box center [441, 110] width 26 height 17
